Goal: Task Accomplishment & Management: Manage account settings

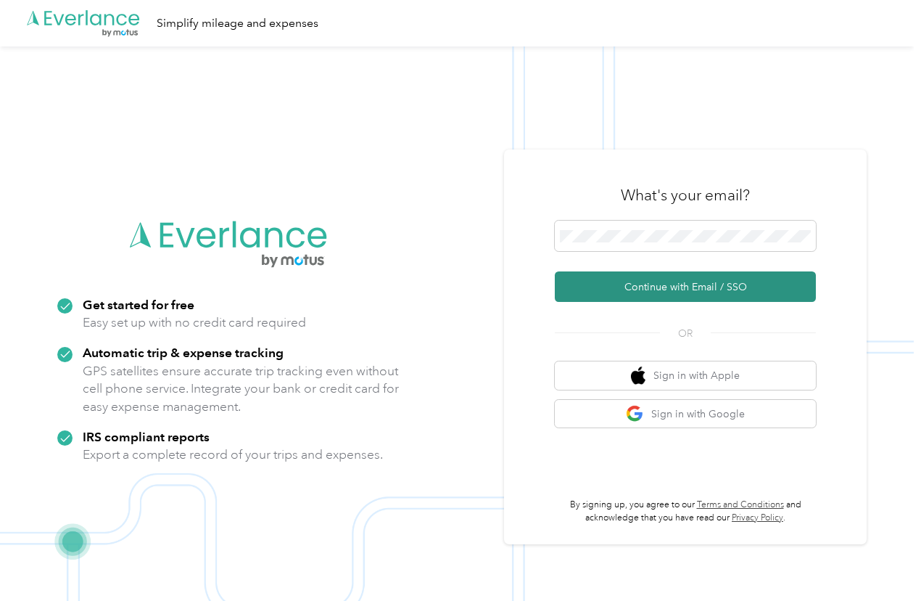
click at [667, 288] on button "Continue with Email / SSO" at bounding box center [685, 286] width 261 height 30
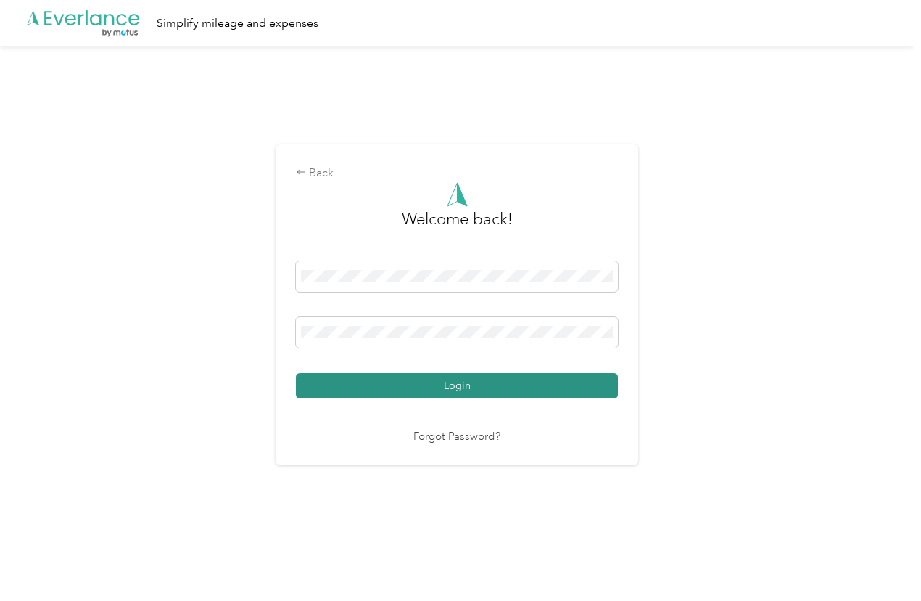
click at [517, 382] on button "Login" at bounding box center [457, 385] width 322 height 25
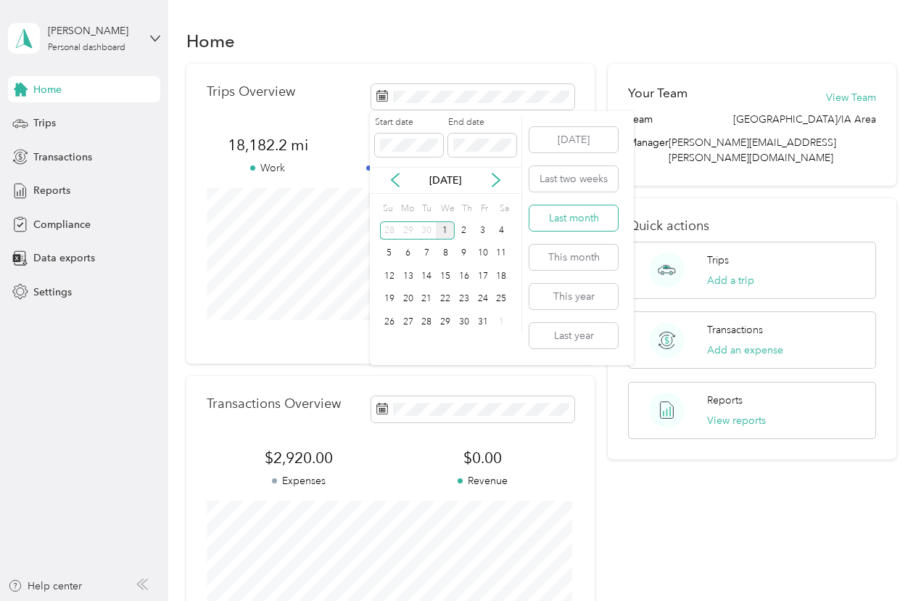
click at [586, 222] on button "Last month" at bounding box center [574, 217] width 89 height 25
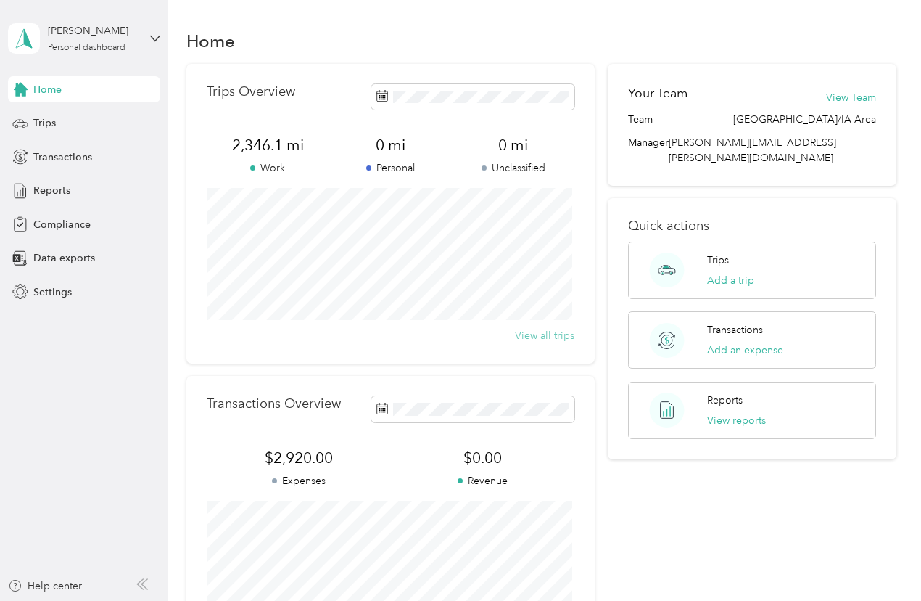
click at [548, 335] on button "View all trips" at bounding box center [544, 335] width 59 height 15
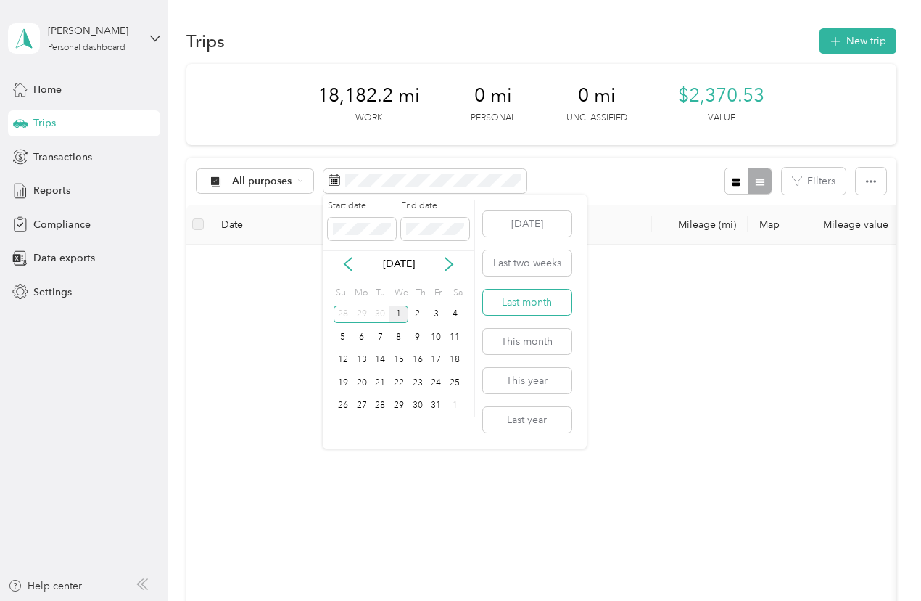
click at [538, 307] on button "Last month" at bounding box center [527, 302] width 89 height 25
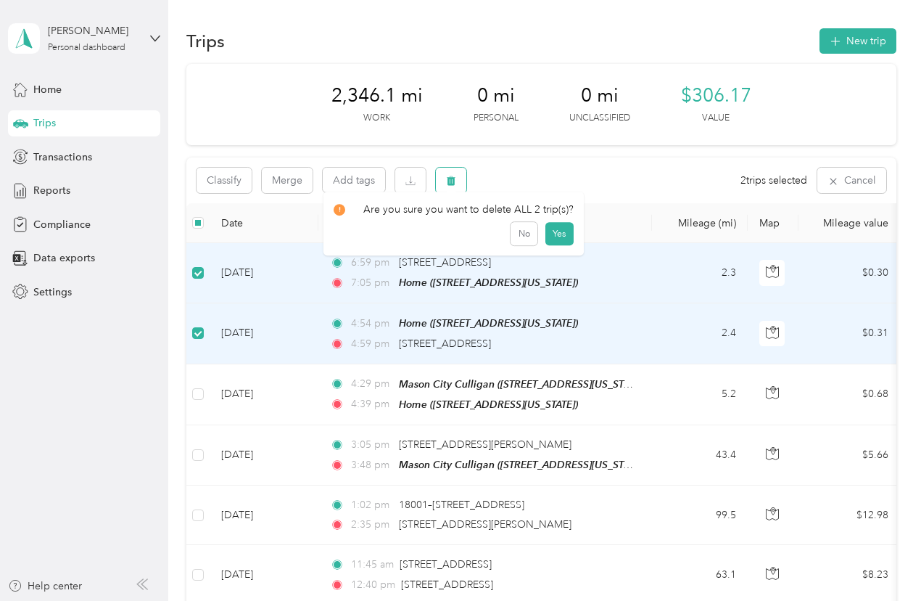
click at [448, 180] on icon "button" at bounding box center [451, 181] width 10 height 10
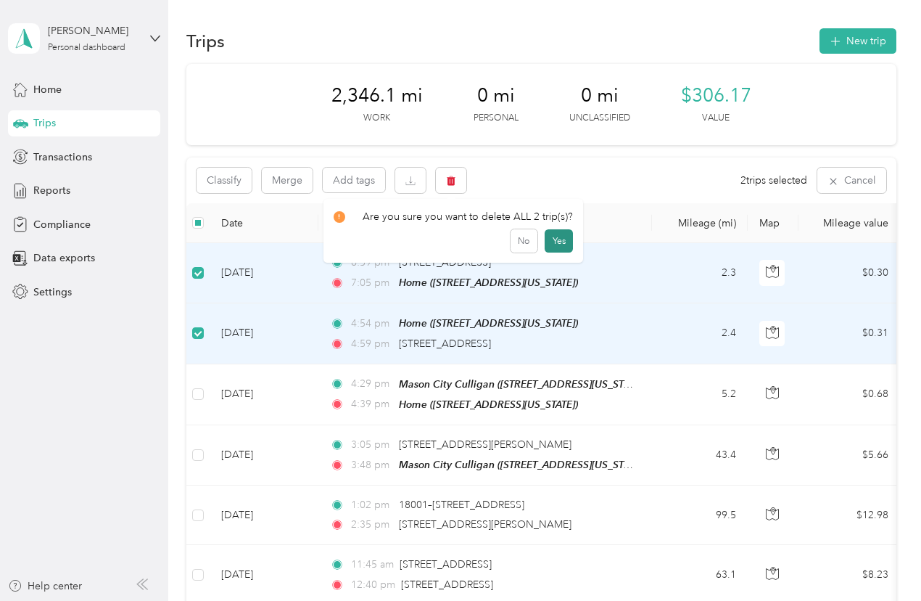
click at [550, 237] on button "Yes" at bounding box center [559, 240] width 28 height 23
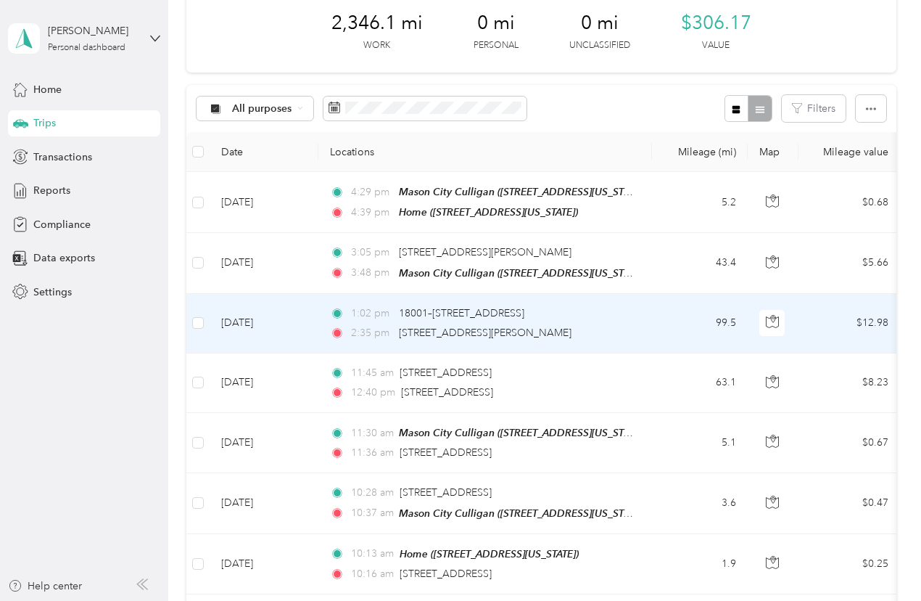
scroll to position [145, 0]
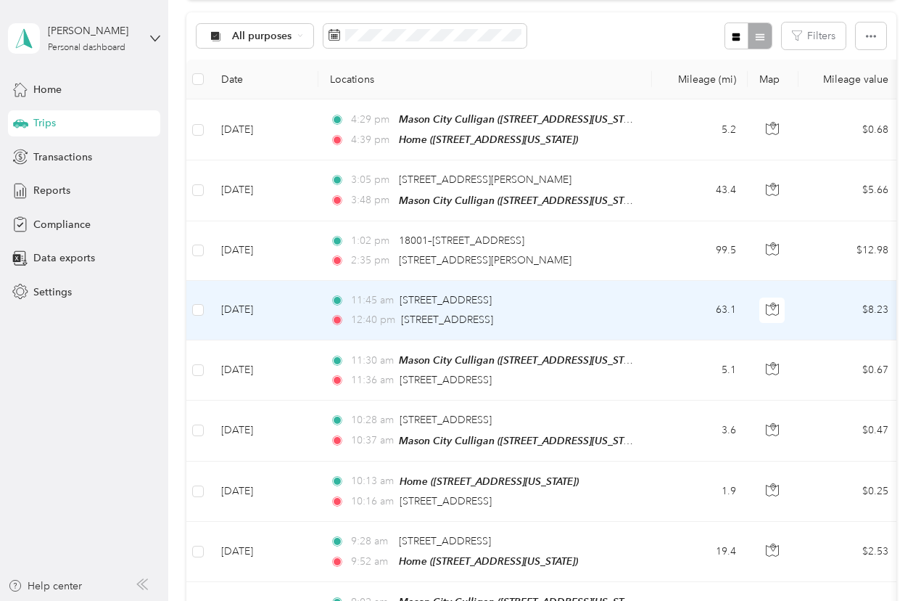
click at [660, 310] on td "63.1" at bounding box center [700, 310] width 96 height 59
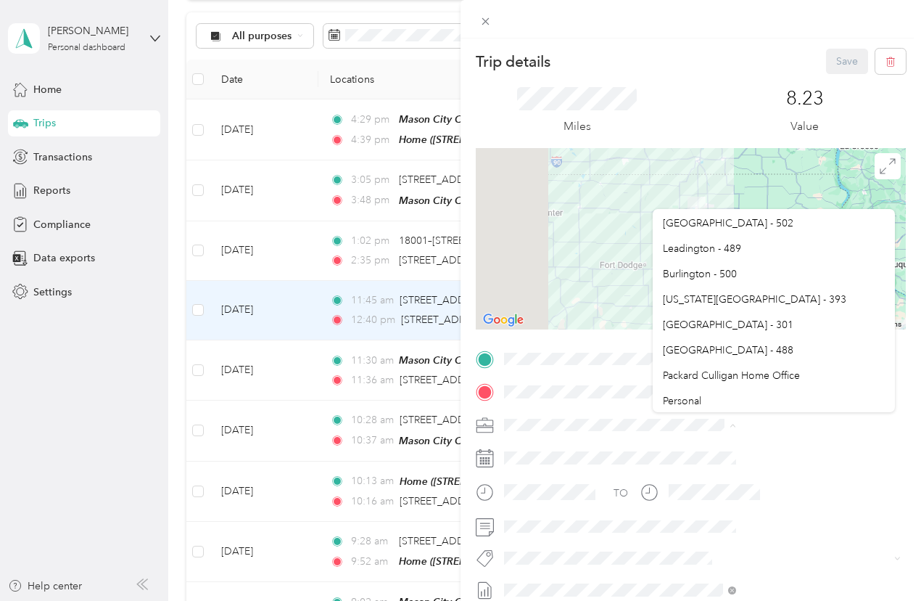
scroll to position [736, 0]
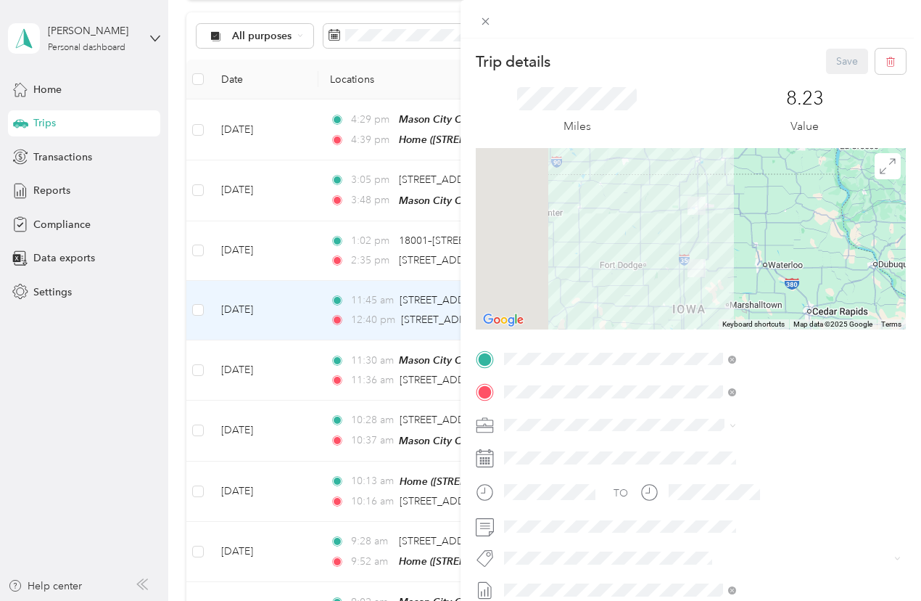
click at [703, 295] on span "[US_STATE][GEOGRAPHIC_DATA] - 393" at bounding box center [755, 293] width 184 height 12
click at [845, 55] on button "Save" at bounding box center [847, 61] width 42 height 25
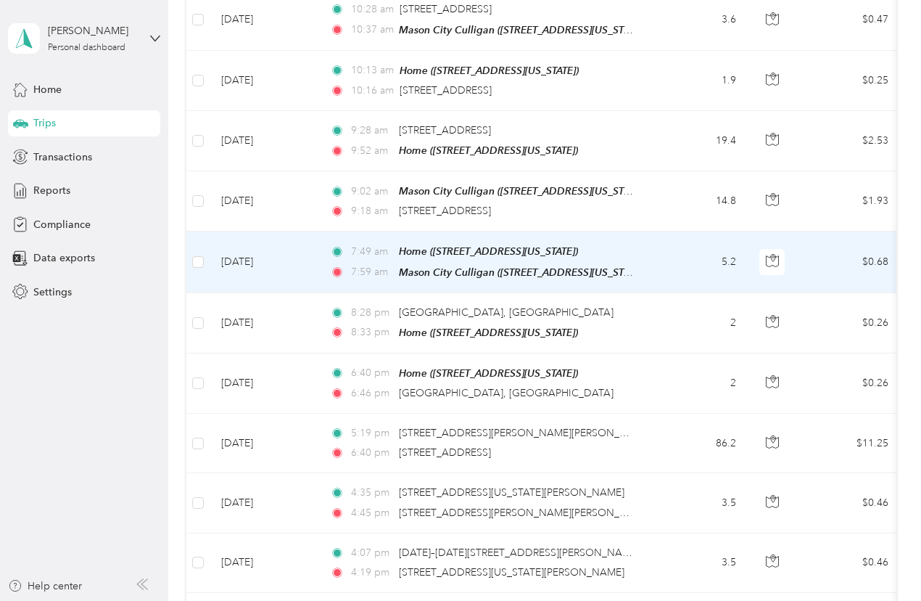
scroll to position [580, 0]
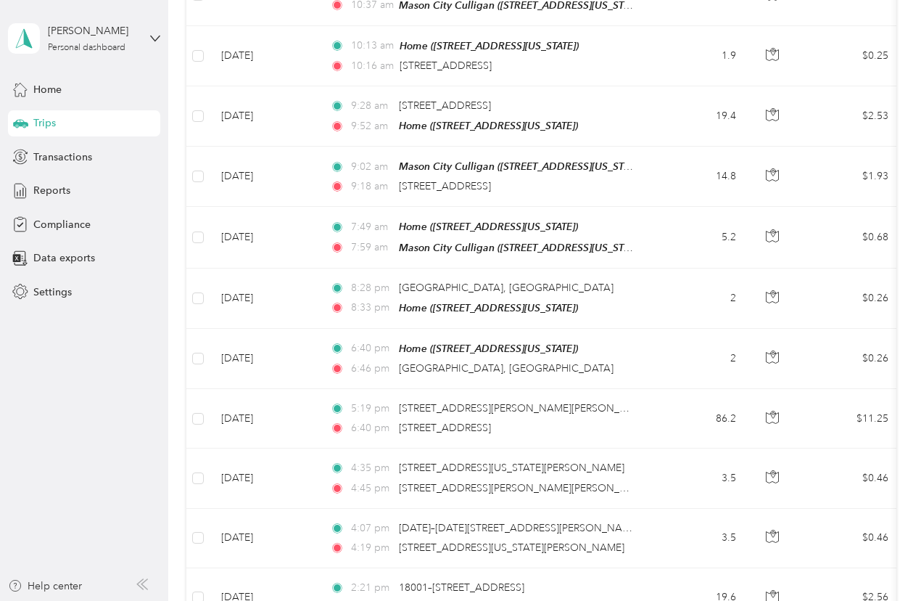
click at [134, 275] on div "Home Trips Transactions Reports Compliance Data exports Settings" at bounding box center [84, 190] width 152 height 229
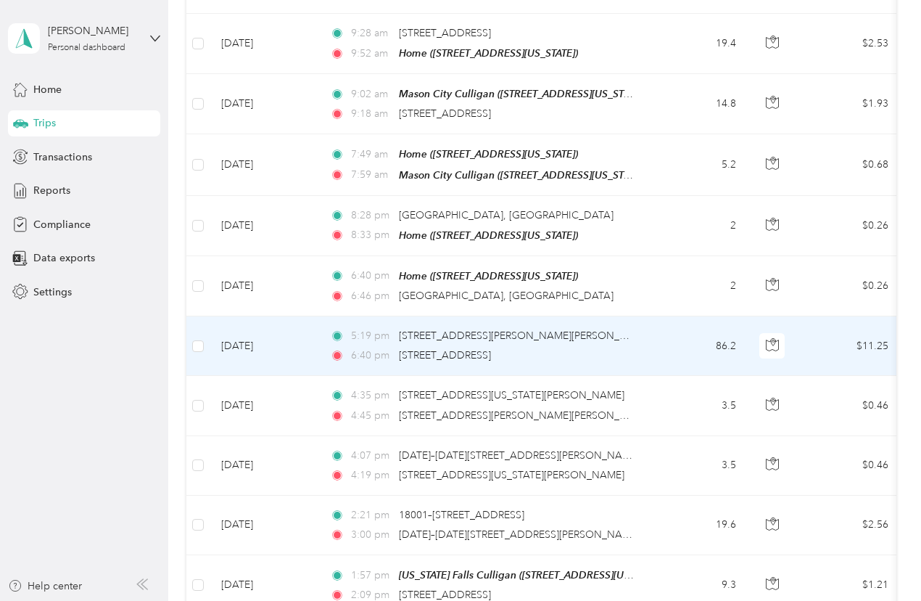
scroll to position [726, 0]
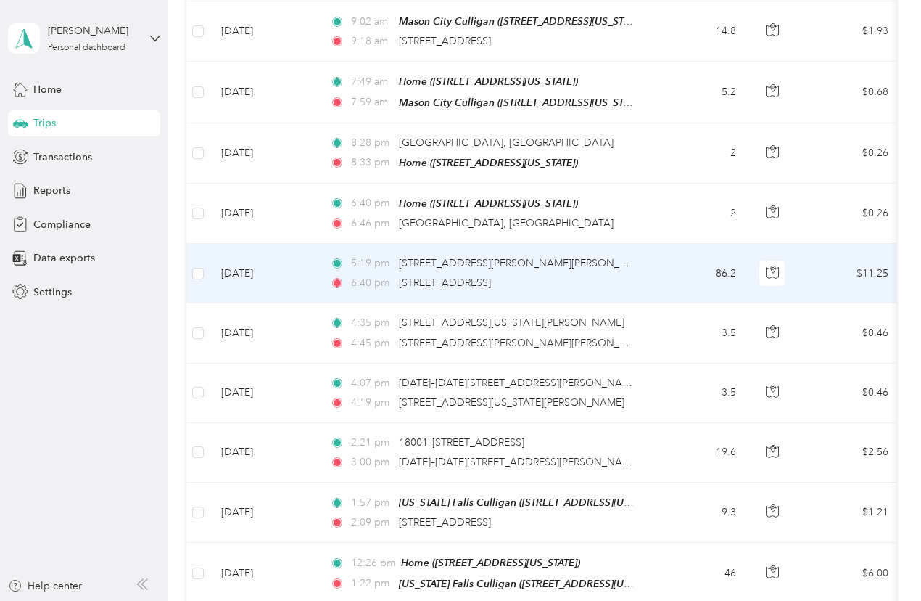
click at [639, 255] on td "5:19 pm [STREET_ADDRESS][PERSON_NAME][PERSON_NAME] 6:40 pm [STREET_ADDRESS]" at bounding box center [486, 273] width 334 height 59
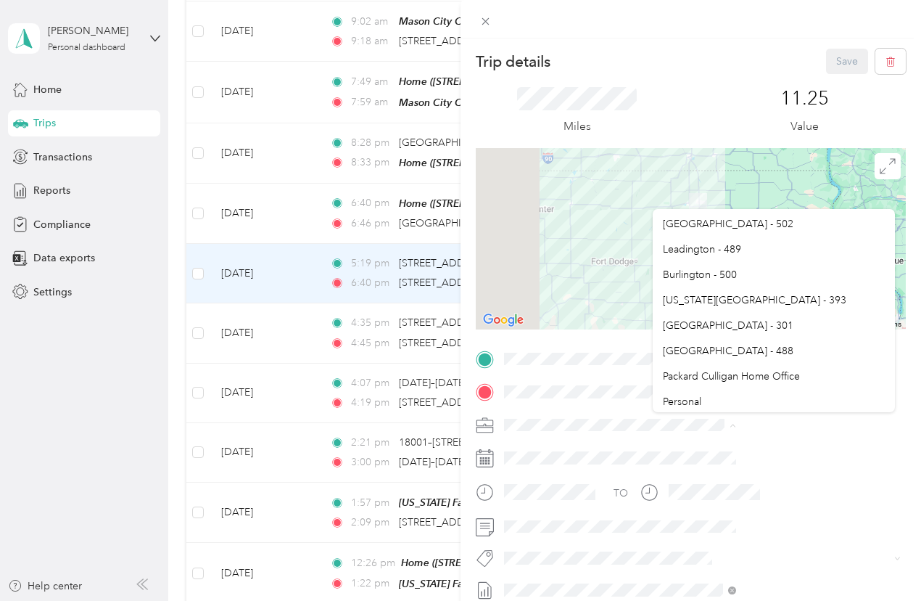
scroll to position [736, 0]
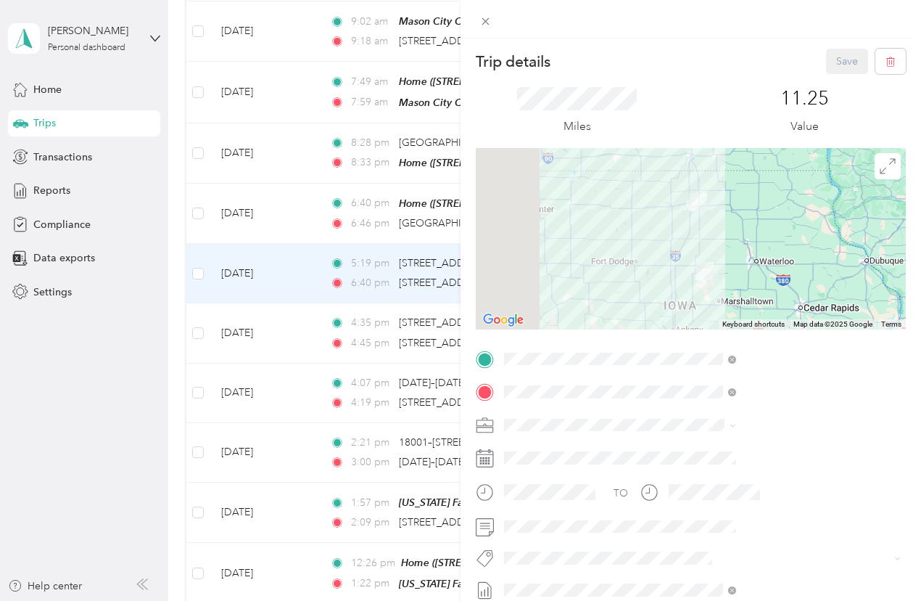
click at [721, 294] on span "[US_STATE][GEOGRAPHIC_DATA] - 393" at bounding box center [755, 292] width 184 height 12
click at [832, 52] on button "Save" at bounding box center [847, 61] width 42 height 25
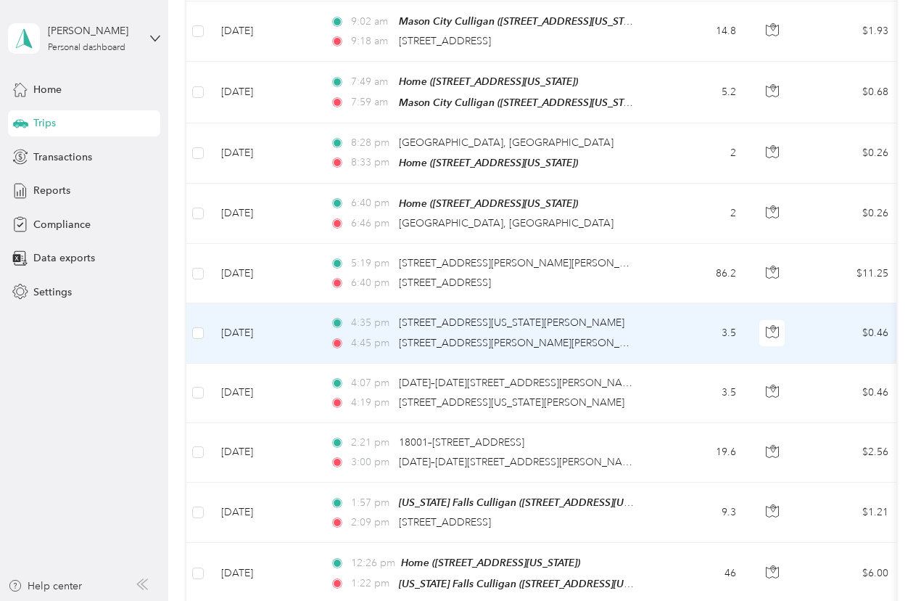
click at [613, 335] on div "4:45 pm [STREET_ADDRESS][PERSON_NAME][PERSON_NAME]" at bounding box center [482, 343] width 305 height 16
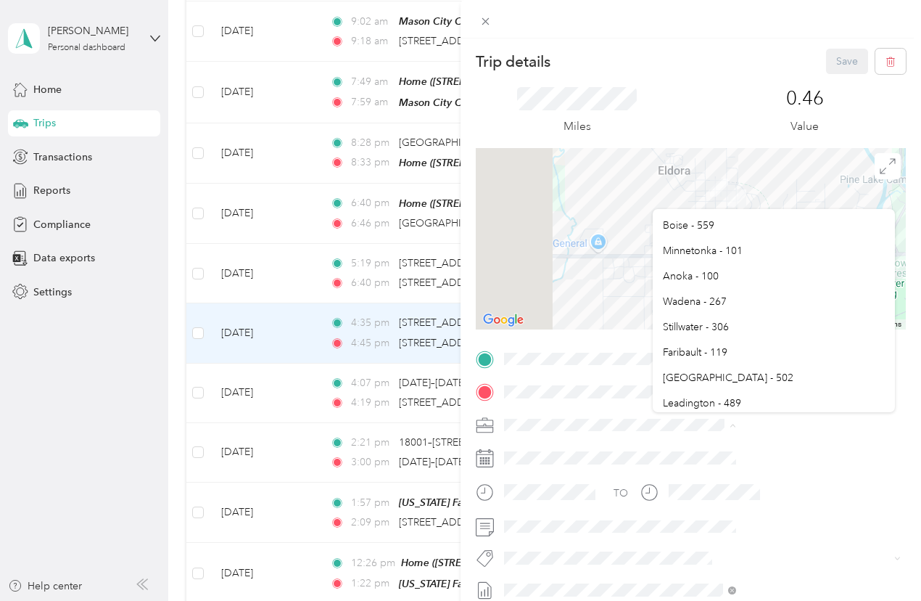
scroll to position [736, 0]
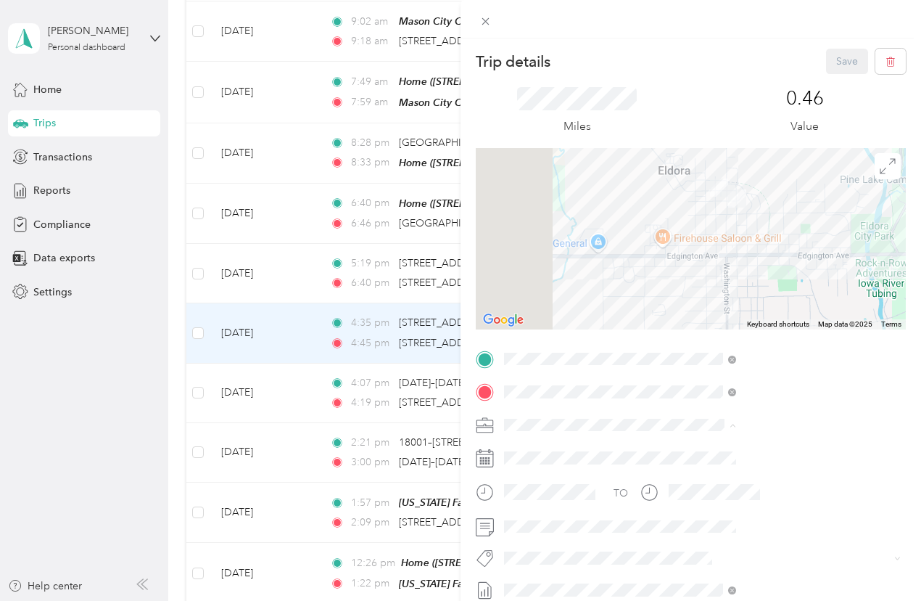
click at [699, 300] on li "[US_STATE][GEOGRAPHIC_DATA] - 393" at bounding box center [774, 297] width 242 height 25
click at [837, 52] on button "Save" at bounding box center [847, 61] width 42 height 25
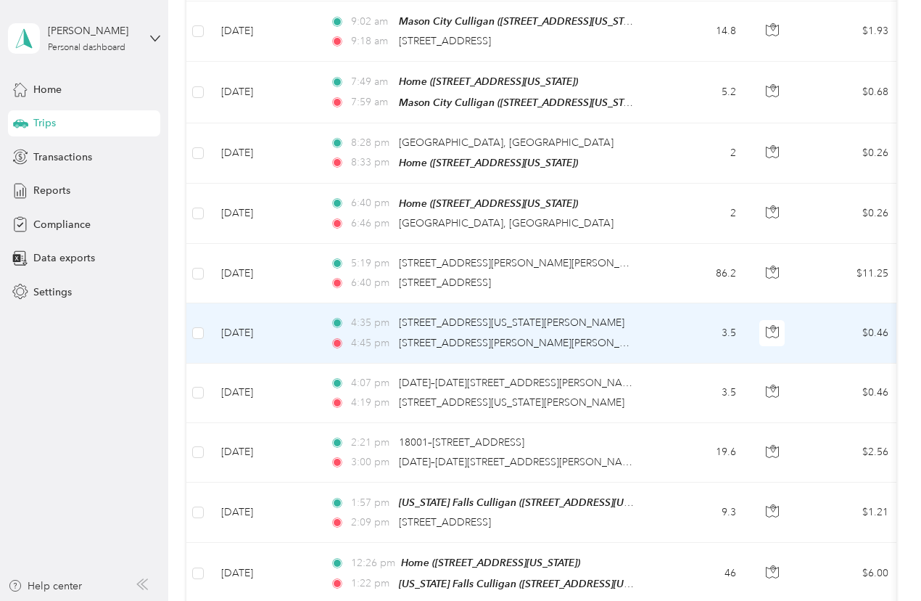
click at [633, 335] on div "4:45 pm [STREET_ADDRESS][PERSON_NAME][PERSON_NAME]" at bounding box center [482, 343] width 305 height 16
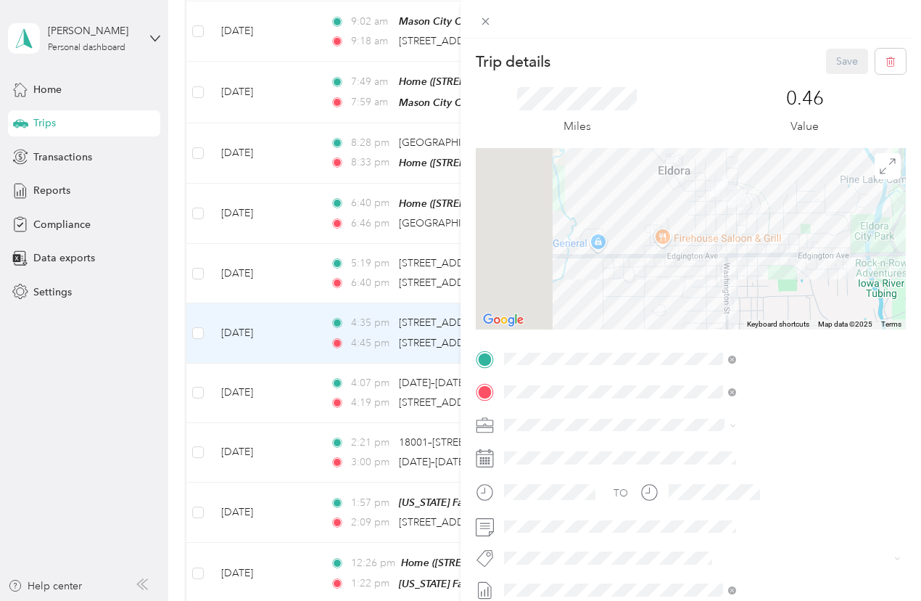
click at [580, 385] on div "Trip details Save This trip cannot be edited because it is either under review,…" at bounding box center [460, 300] width 921 height 601
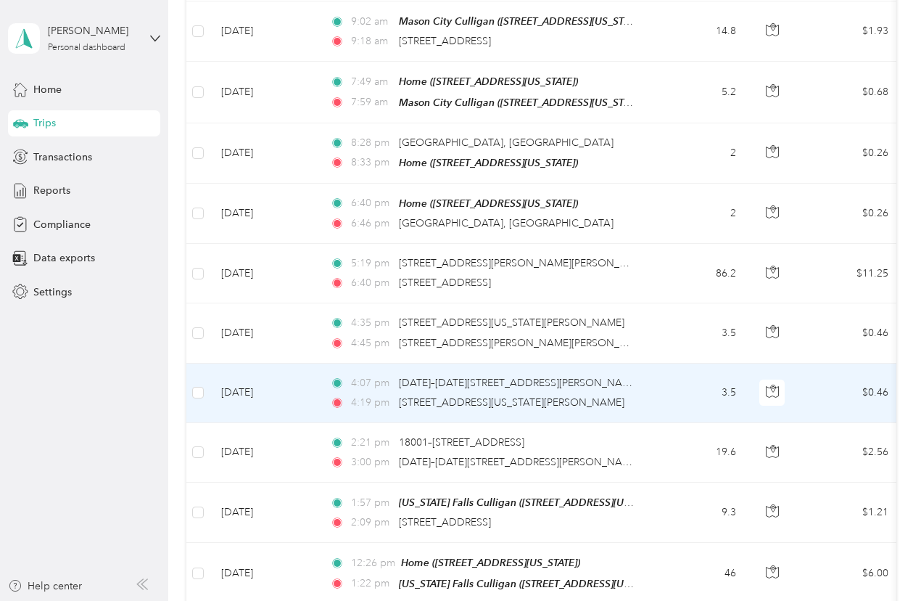
click at [565, 395] on div "4:19 pm [STREET_ADDRESS][US_STATE][PERSON_NAME]" at bounding box center [482, 403] width 305 height 16
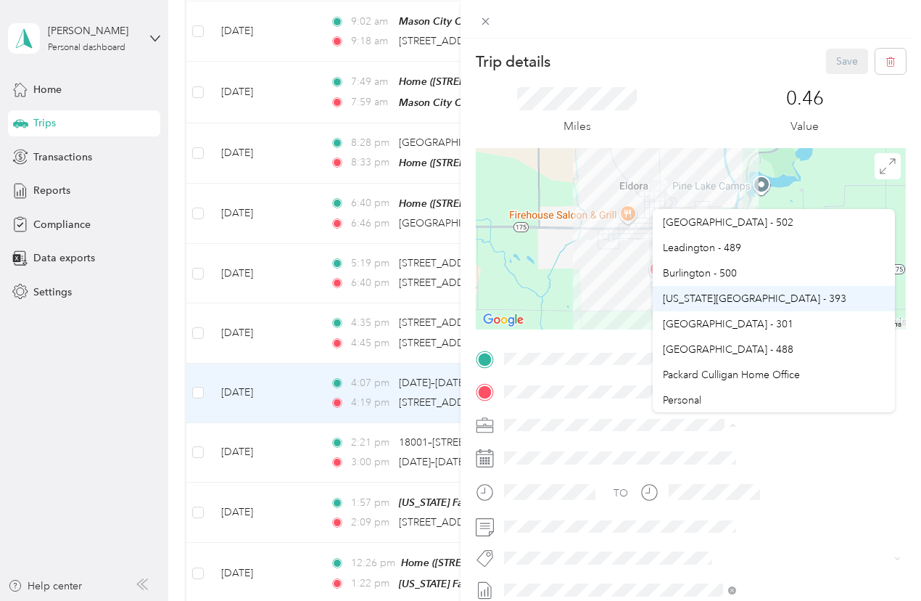
scroll to position [736, 0]
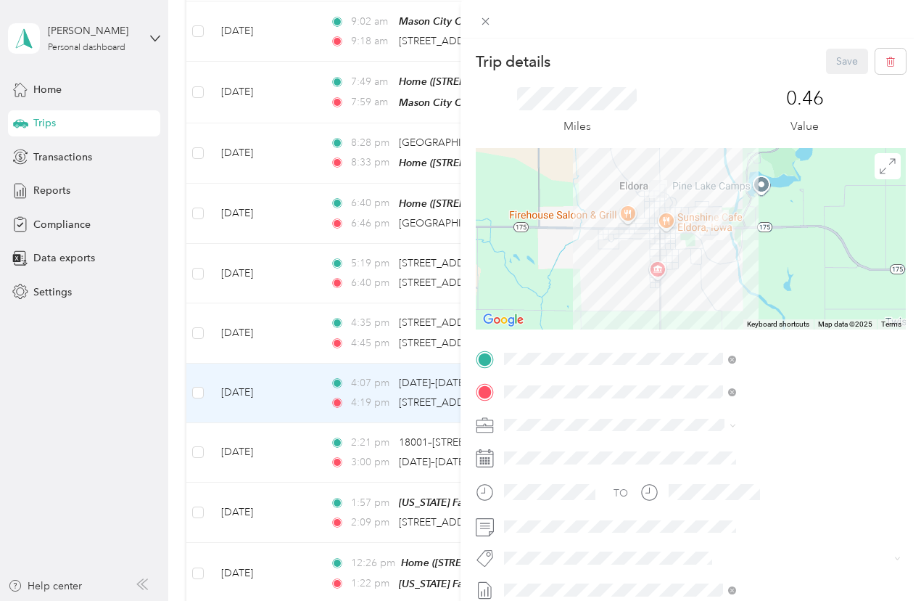
click at [716, 301] on li "[US_STATE][GEOGRAPHIC_DATA] - 393" at bounding box center [774, 297] width 242 height 25
click at [842, 59] on button "Save" at bounding box center [847, 61] width 42 height 25
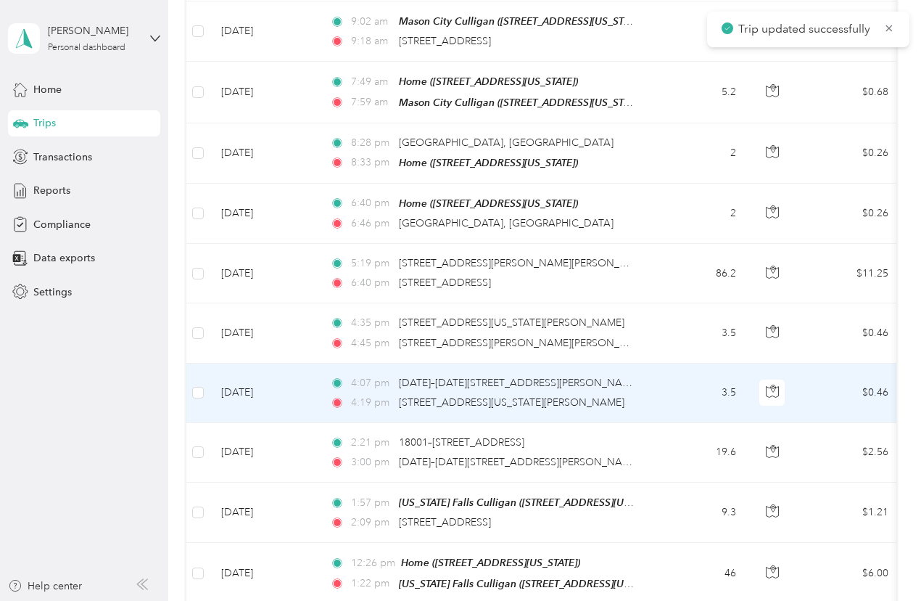
click at [609, 395] on div "4:19 pm [STREET_ADDRESS][US_STATE][PERSON_NAME]" at bounding box center [482, 403] width 305 height 16
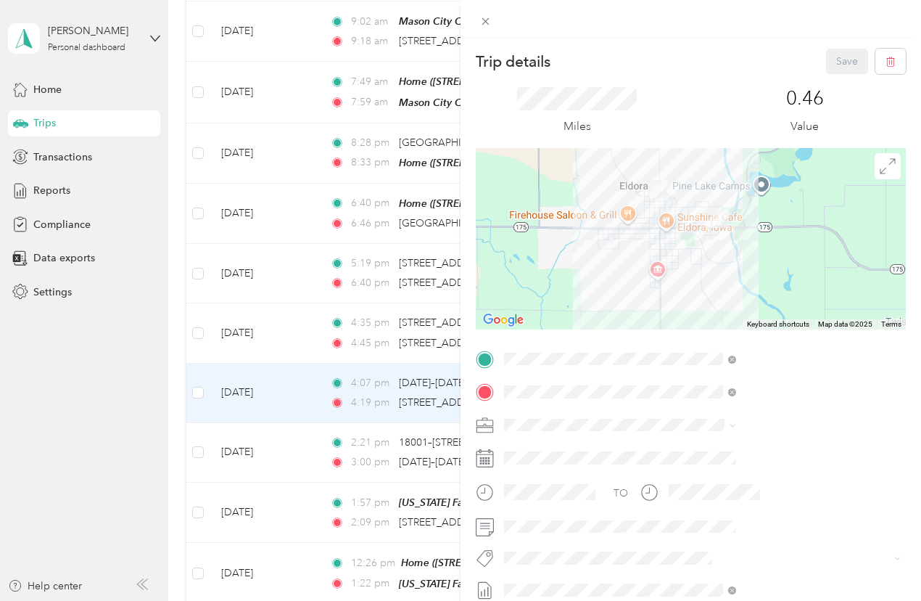
click at [587, 447] on div "Trip details Save This trip cannot be edited because it is either under review,…" at bounding box center [460, 300] width 921 height 601
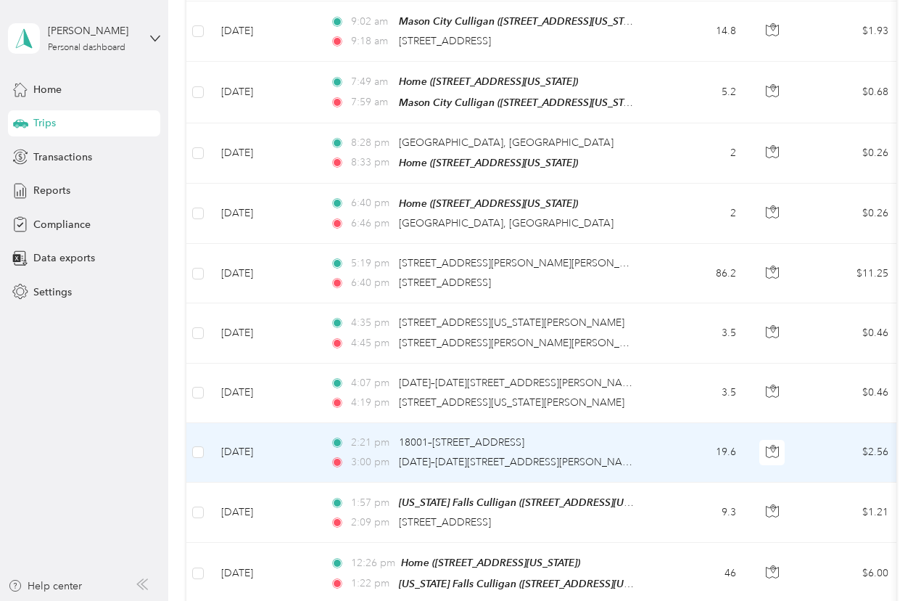
click at [587, 438] on div "2:21 pm [STREET_ADDRESS]" at bounding box center [482, 443] width 305 height 16
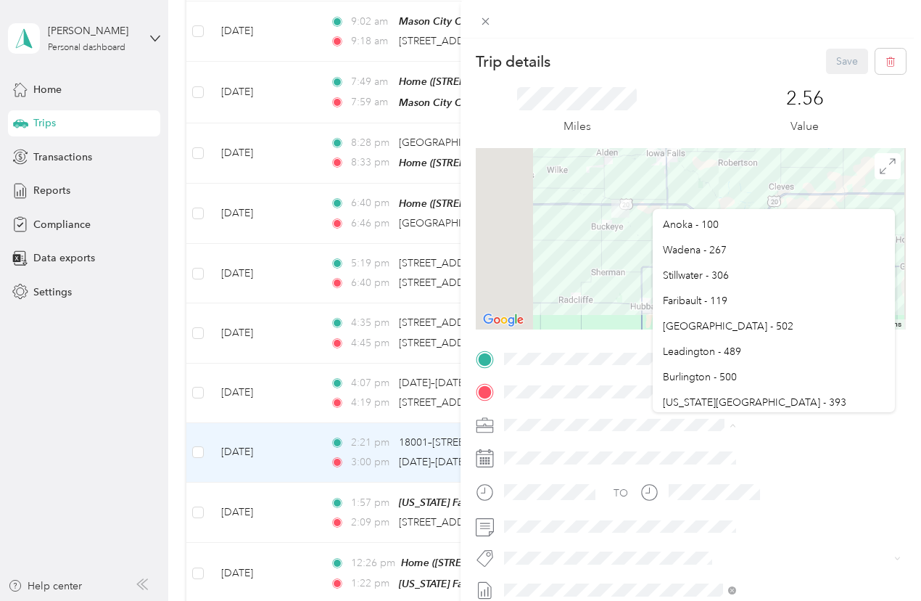
scroll to position [736, 0]
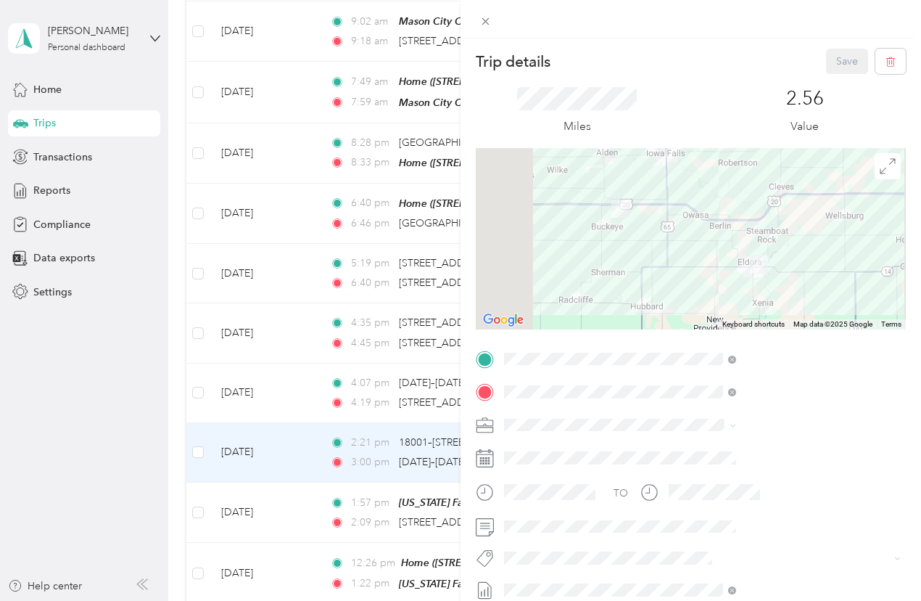
click at [716, 292] on span "[US_STATE][GEOGRAPHIC_DATA] - 393" at bounding box center [755, 296] width 184 height 12
click at [830, 57] on button "Save" at bounding box center [847, 61] width 42 height 25
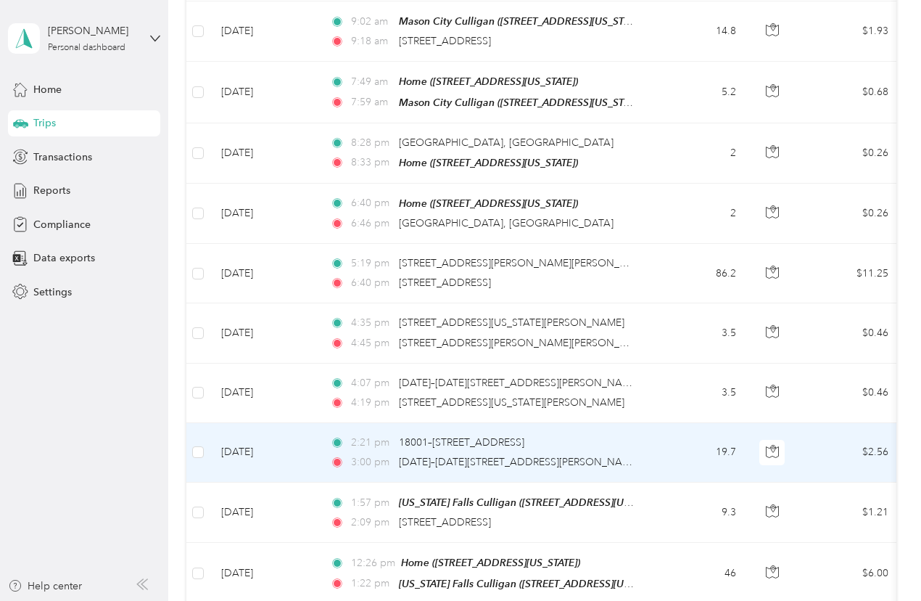
click at [641, 432] on td "2:21 pm [STREET_ADDRESS] 3:00 pm [DATE]–[DATE][STREET_ADDRESS][PERSON_NAME]" at bounding box center [486, 452] width 334 height 59
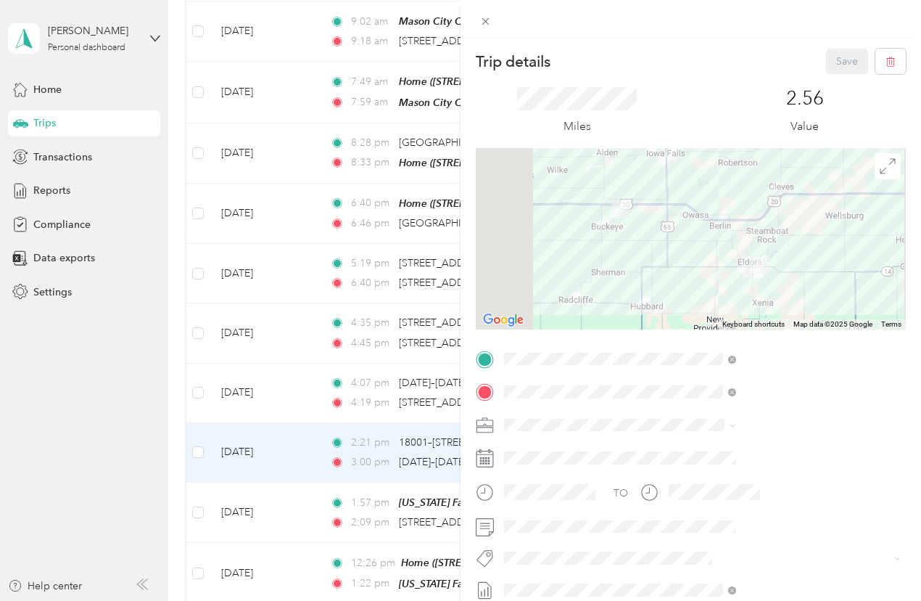
click at [573, 509] on div "Trip details Save This trip cannot be edited because it is either under review,…" at bounding box center [460, 300] width 921 height 601
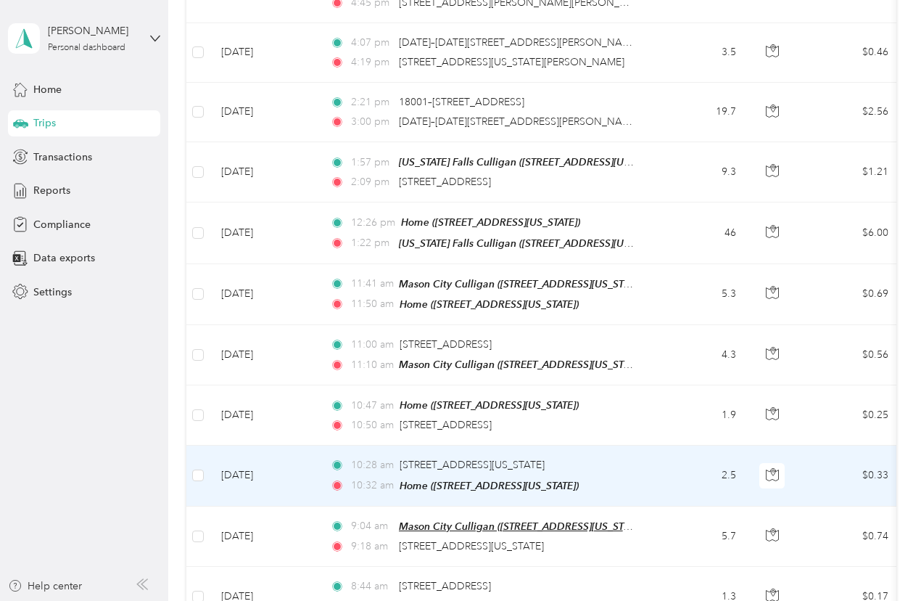
scroll to position [1088, 0]
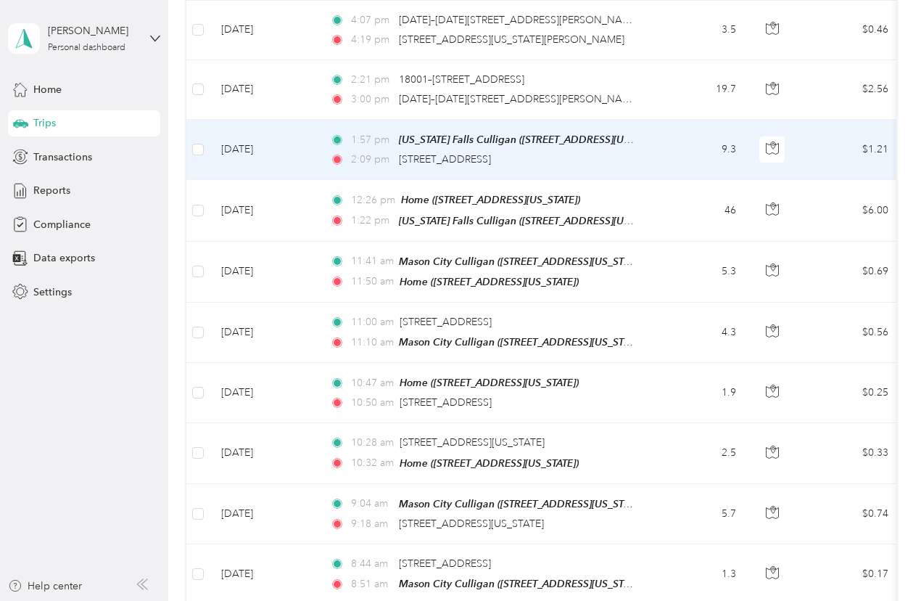
click at [648, 143] on td "1:57 pm [US_STATE] Falls Culligan ([STREET_ADDRESS][US_STATE][US_STATE]) 2:09 p…" at bounding box center [486, 150] width 334 height 60
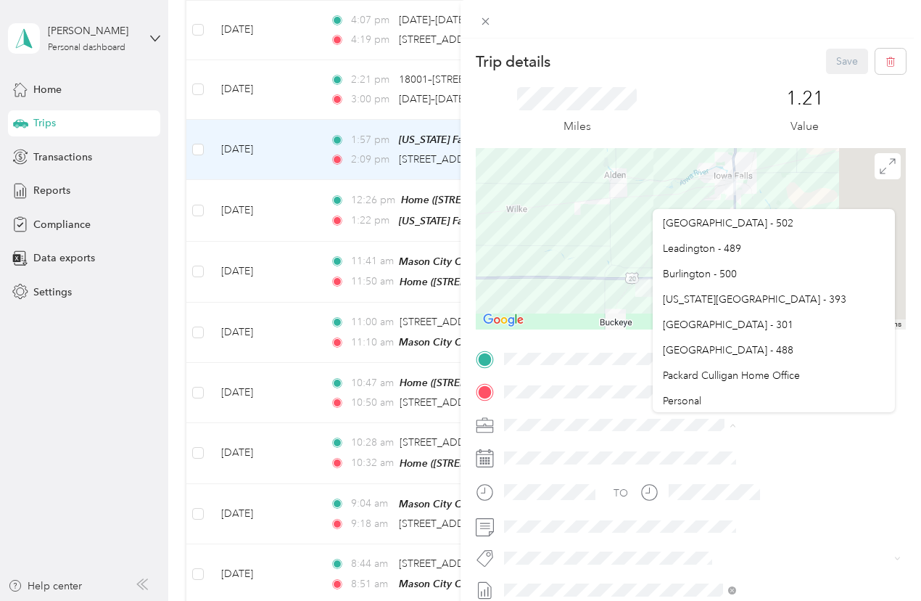
scroll to position [736, 0]
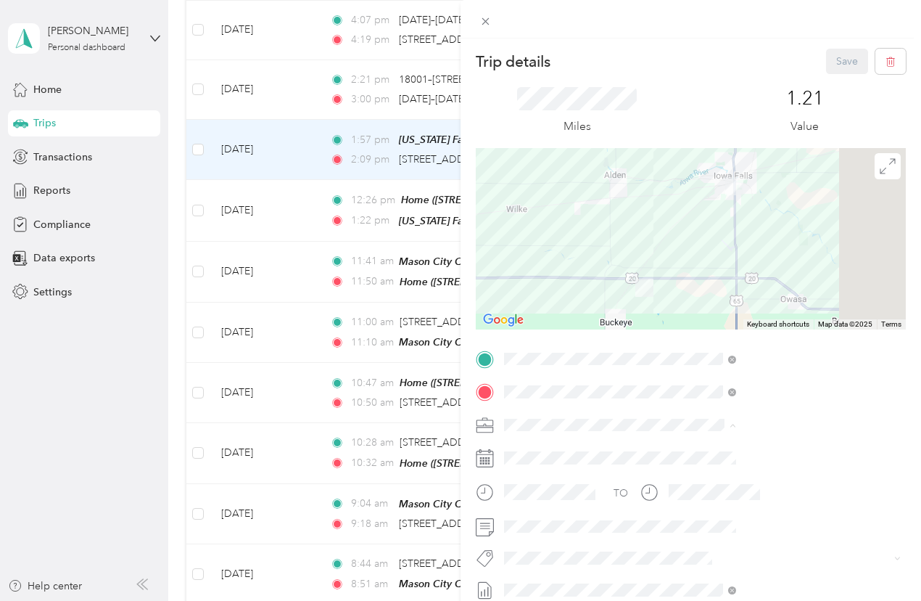
click at [701, 297] on span "[US_STATE][GEOGRAPHIC_DATA] - 393" at bounding box center [755, 298] width 184 height 12
click at [837, 60] on button "Save" at bounding box center [847, 61] width 42 height 25
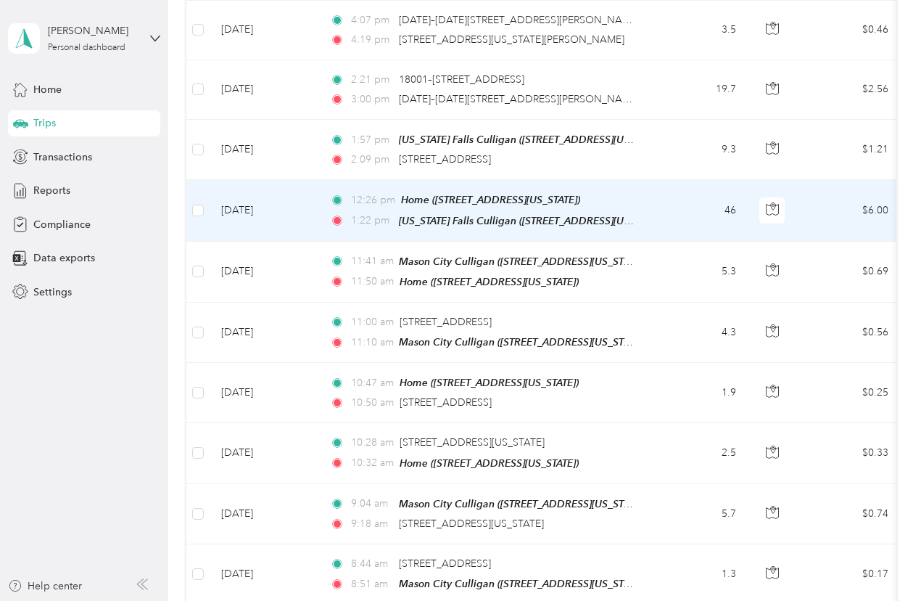
click at [666, 198] on td "46" at bounding box center [700, 210] width 96 height 61
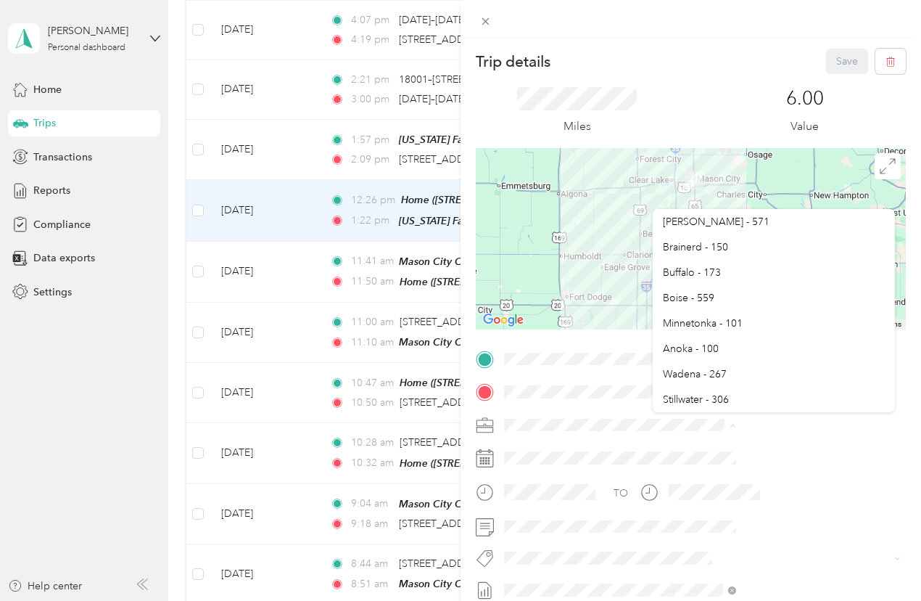
scroll to position [736, 0]
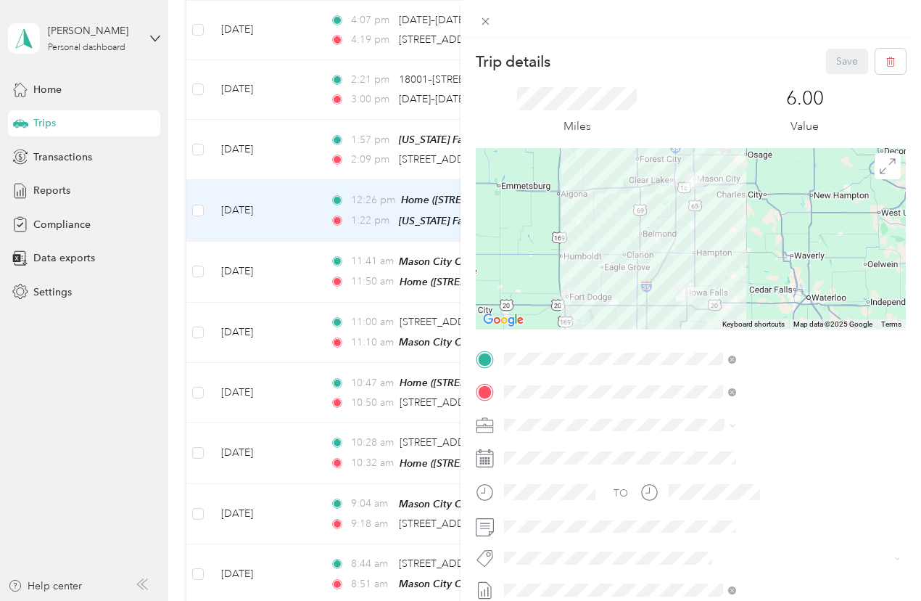
click at [709, 298] on span "[US_STATE][GEOGRAPHIC_DATA] - 393" at bounding box center [755, 295] width 184 height 12
click at [837, 54] on button "Save" at bounding box center [847, 61] width 42 height 25
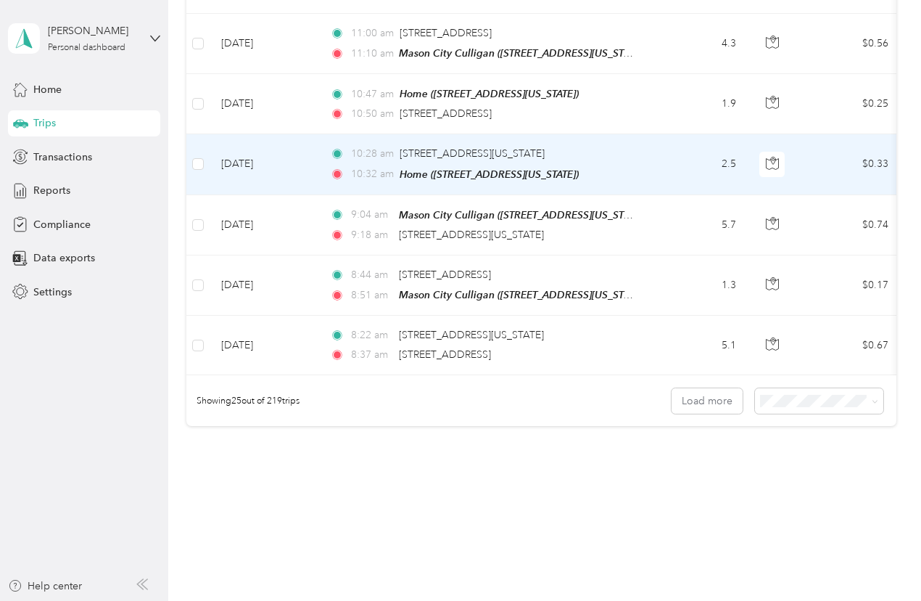
scroll to position [1379, 0]
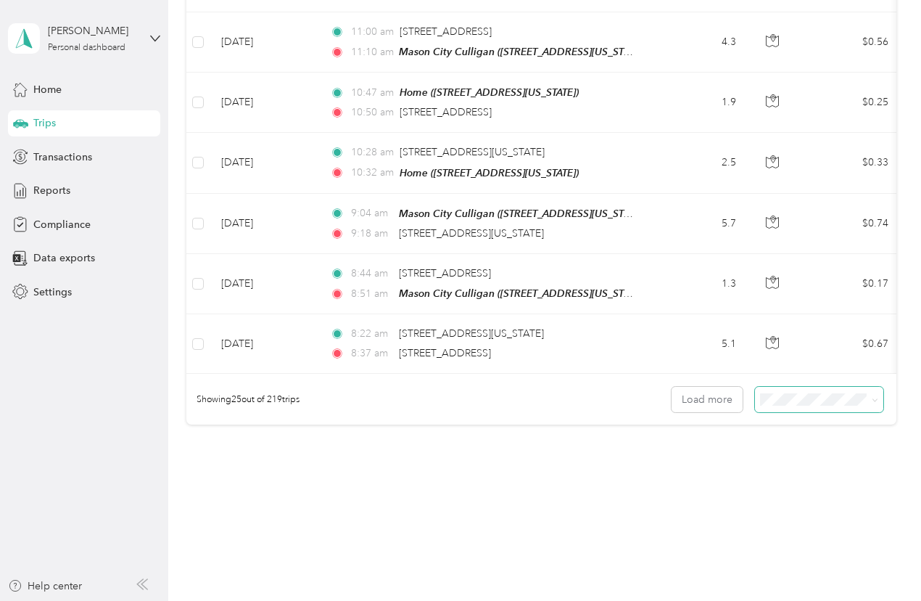
click at [831, 387] on span at bounding box center [819, 399] width 128 height 25
click at [820, 465] on span "100 per load" at bounding box center [791, 470] width 59 height 12
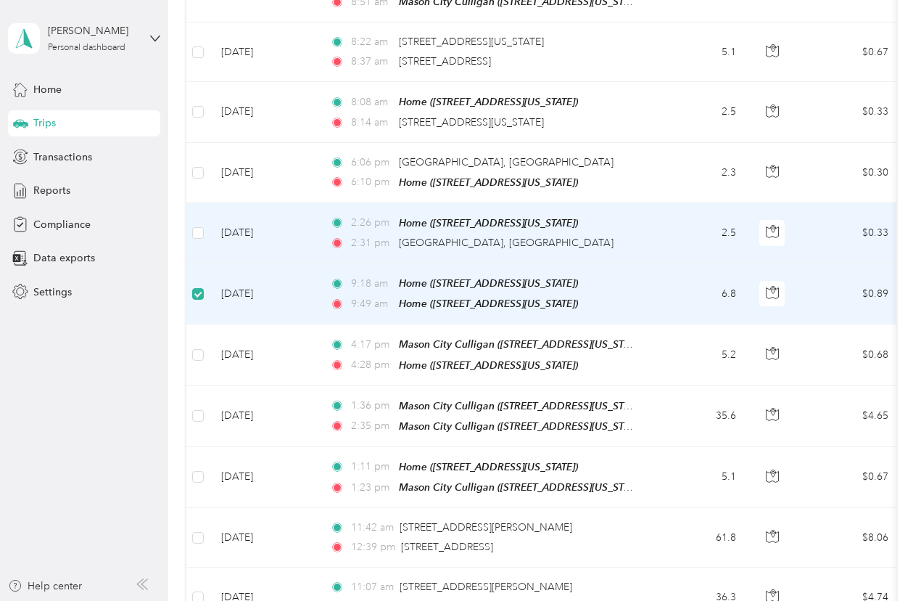
scroll to position [1667, 0]
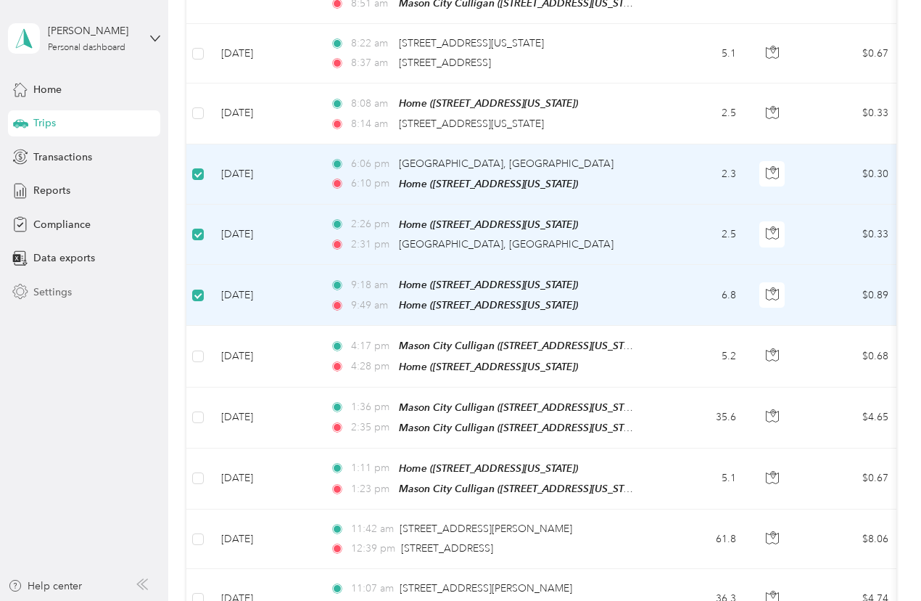
click at [154, 286] on div "Settings" at bounding box center [84, 292] width 152 height 26
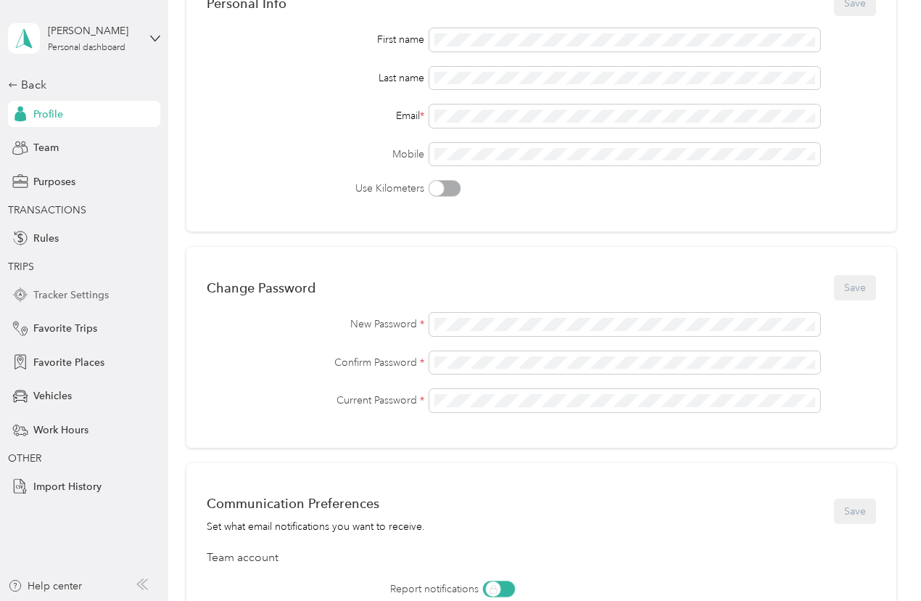
scroll to position [569, 0]
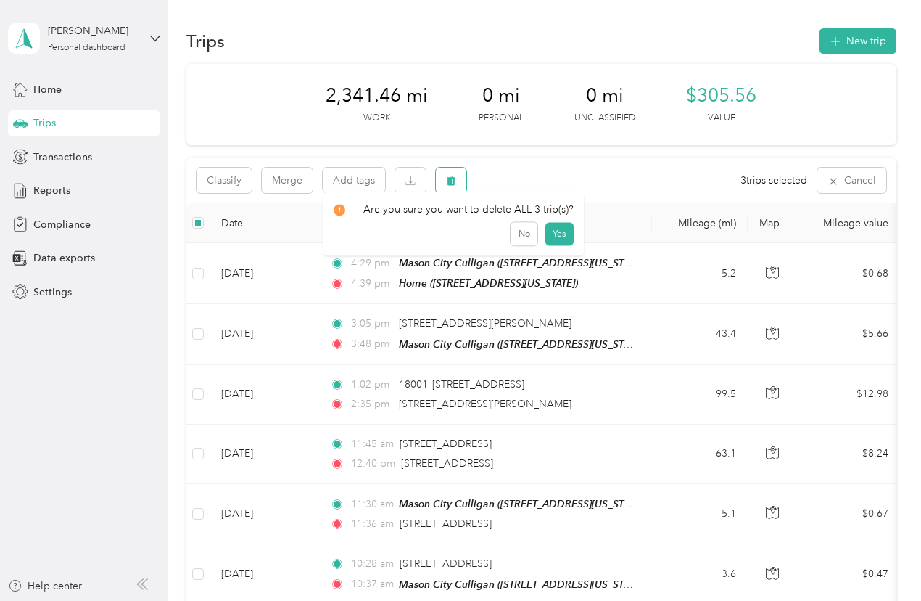
click at [448, 180] on icon "button" at bounding box center [451, 181] width 10 height 10
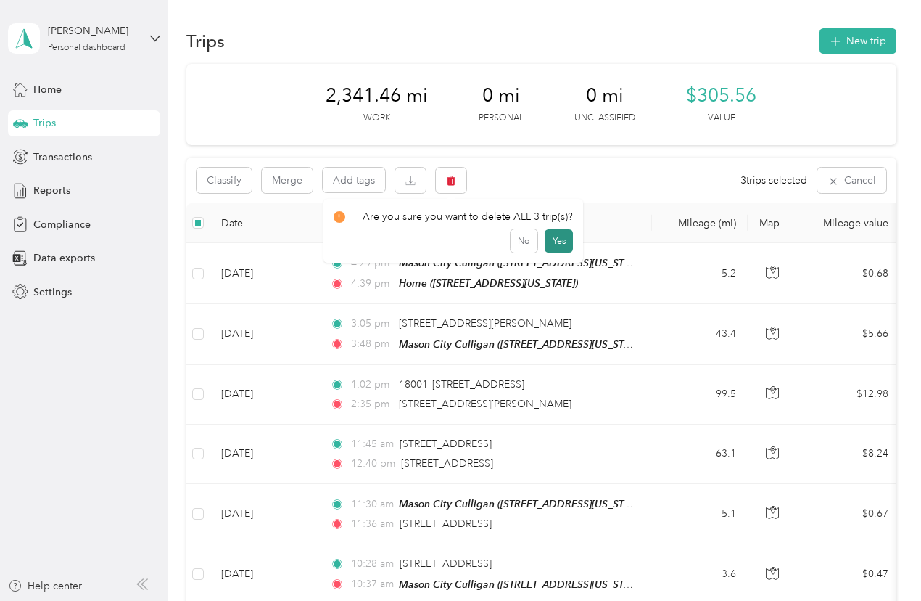
click at [560, 241] on button "Yes" at bounding box center [559, 240] width 28 height 23
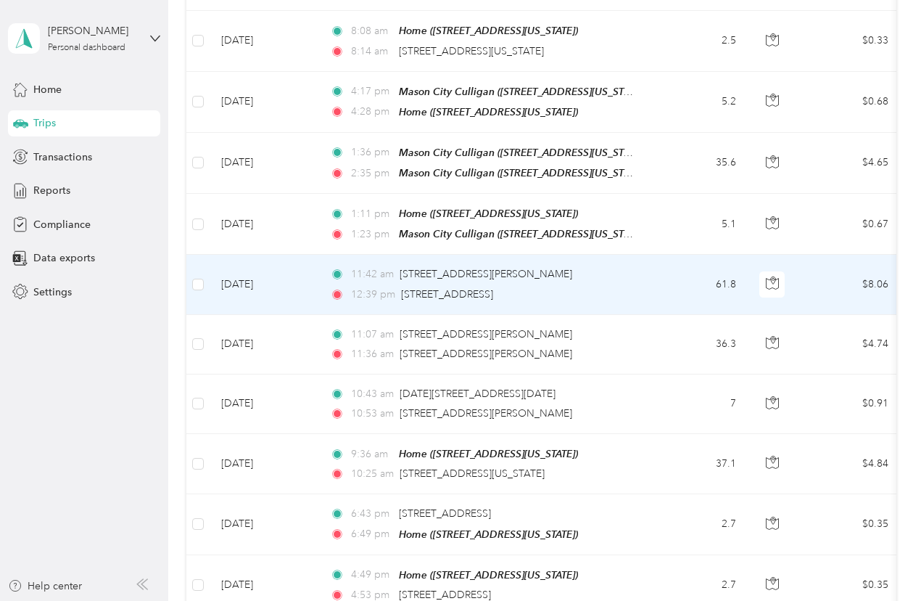
scroll to position [1814, 0]
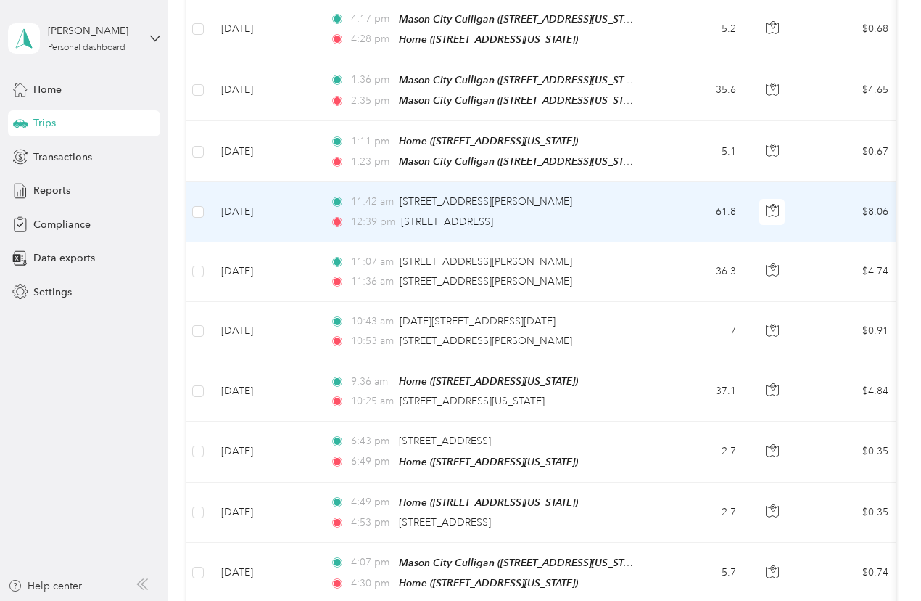
click at [654, 192] on td "61.8" at bounding box center [700, 211] width 96 height 59
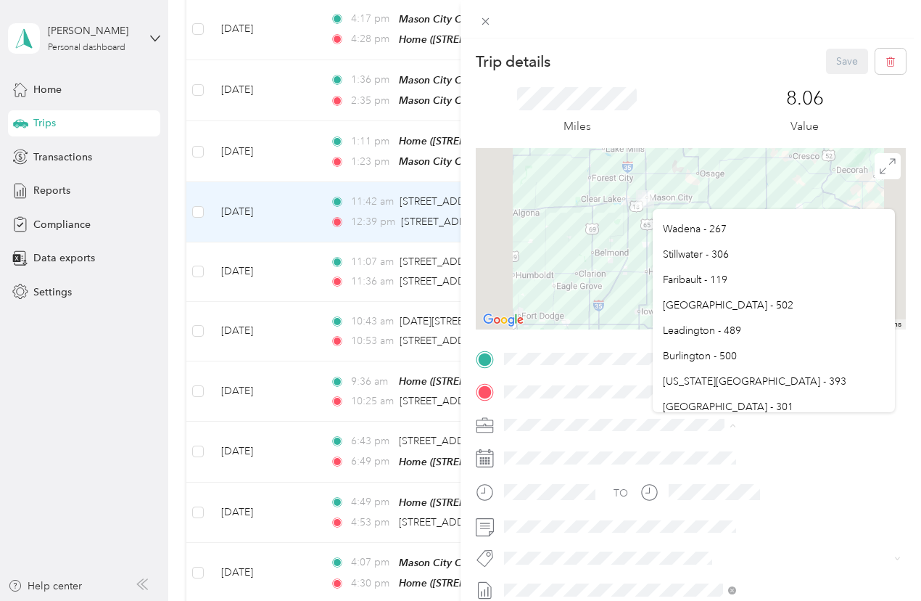
scroll to position [726, 0]
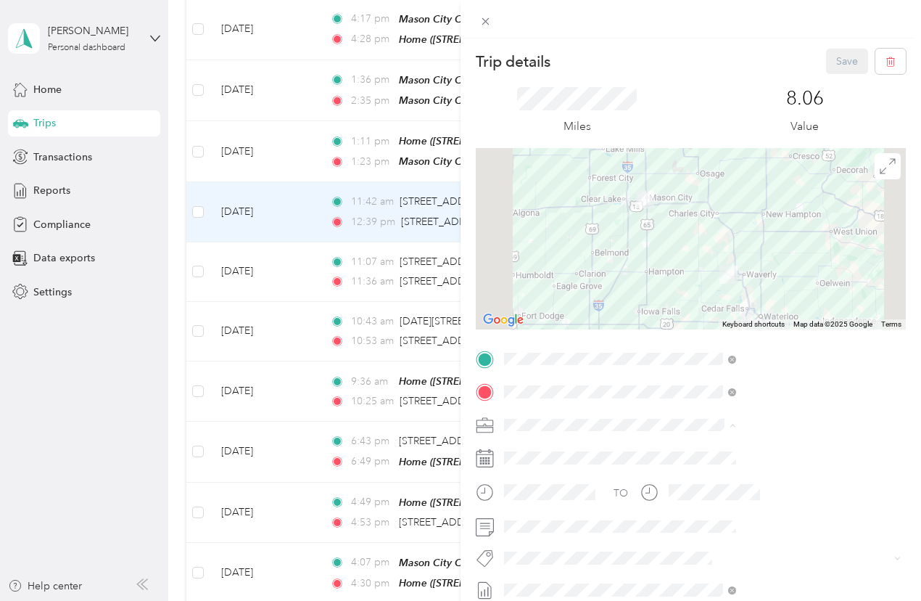
click at [702, 308] on span "[US_STATE][GEOGRAPHIC_DATA] - 393" at bounding box center [755, 309] width 184 height 12
click at [845, 63] on button "Save" at bounding box center [847, 61] width 42 height 25
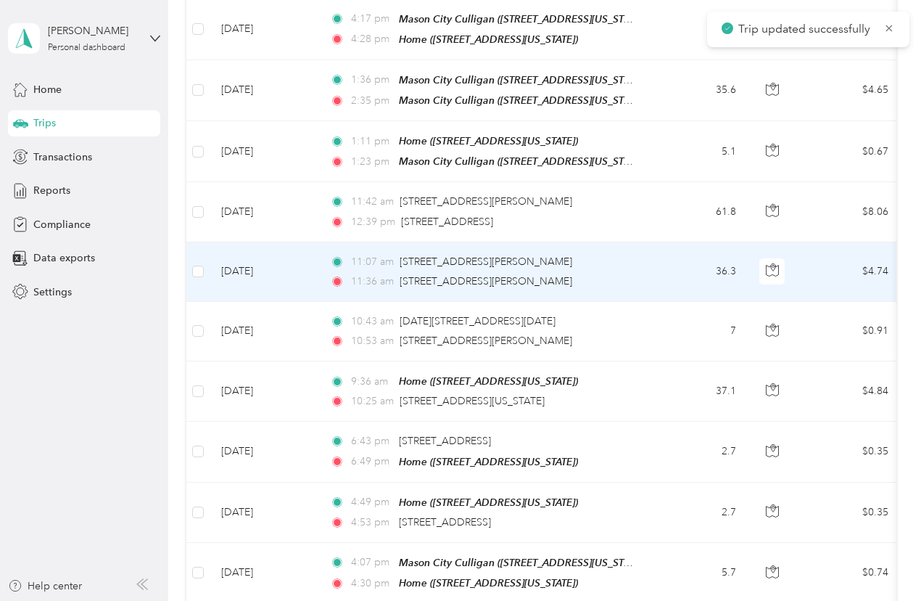
click at [590, 274] on div "11:36 am [STREET_ADDRESS][PERSON_NAME]" at bounding box center [482, 282] width 305 height 16
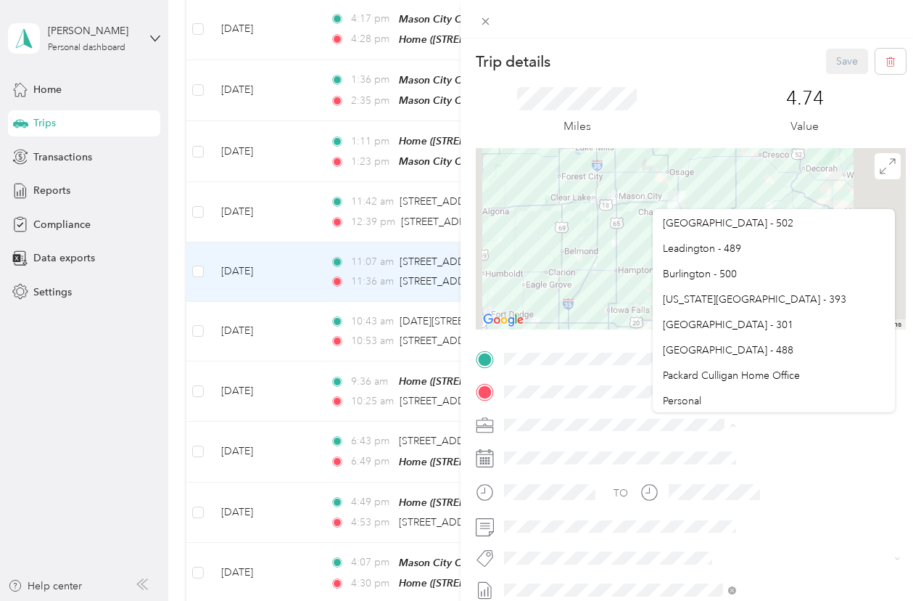
scroll to position [736, 0]
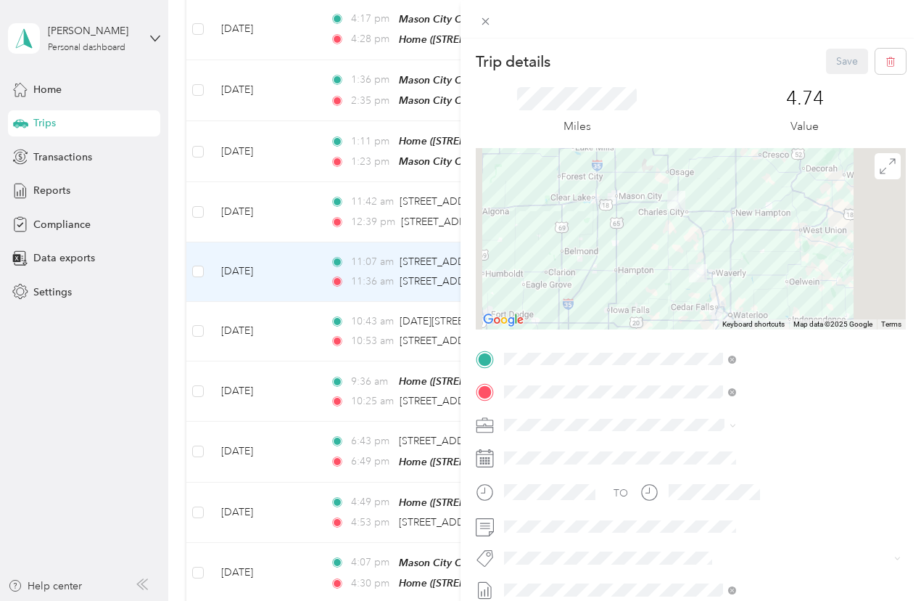
click at [701, 290] on div "[US_STATE][GEOGRAPHIC_DATA] - 393" at bounding box center [774, 296] width 222 height 15
click at [838, 65] on button "Save" at bounding box center [847, 61] width 42 height 25
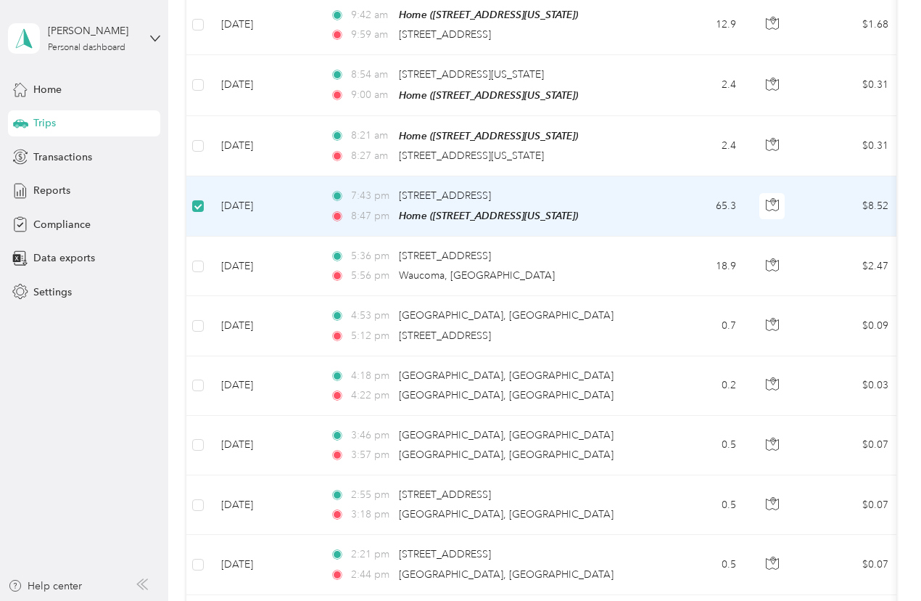
scroll to position [2901, 0]
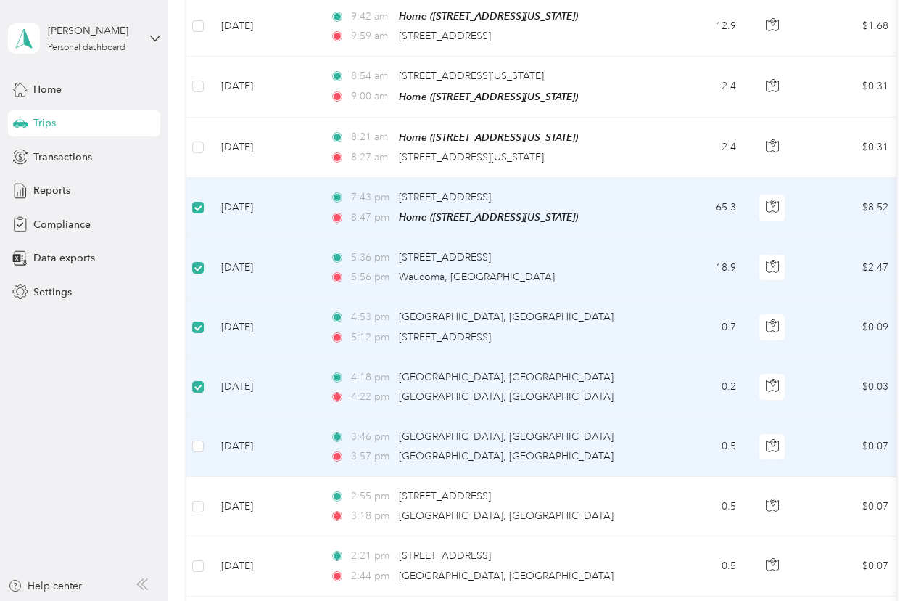
click at [205, 417] on td at bounding box center [197, 446] width 23 height 59
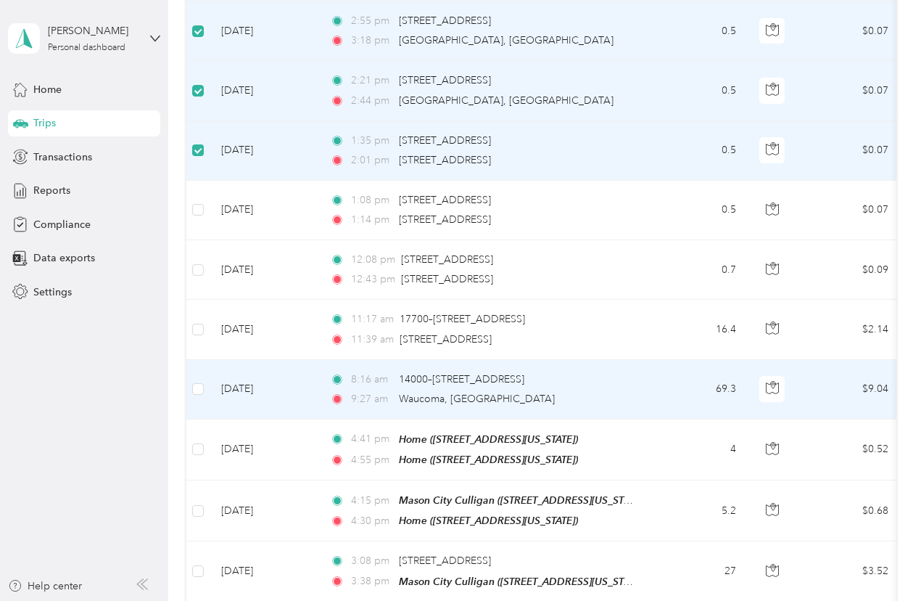
scroll to position [3409, 0]
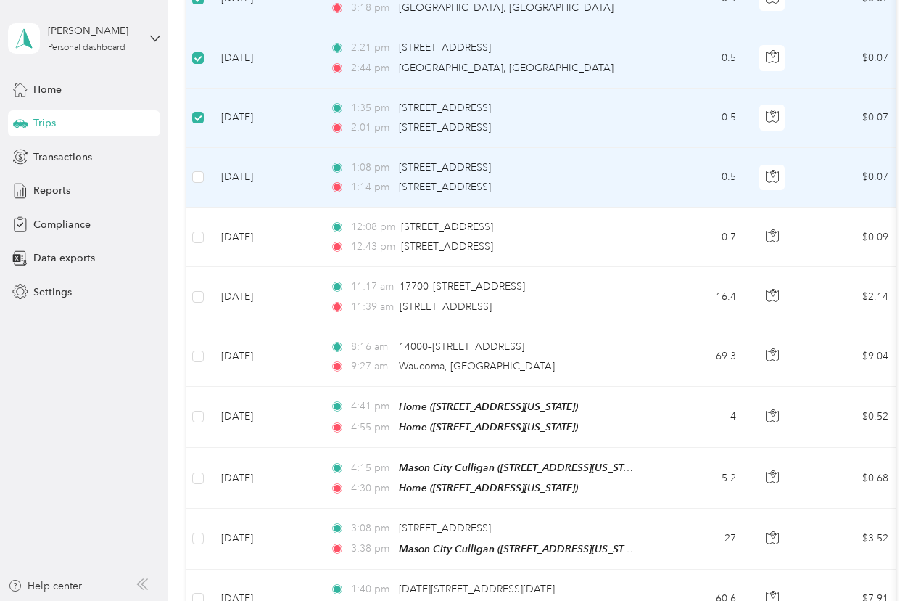
click at [197, 155] on td at bounding box center [197, 177] width 23 height 59
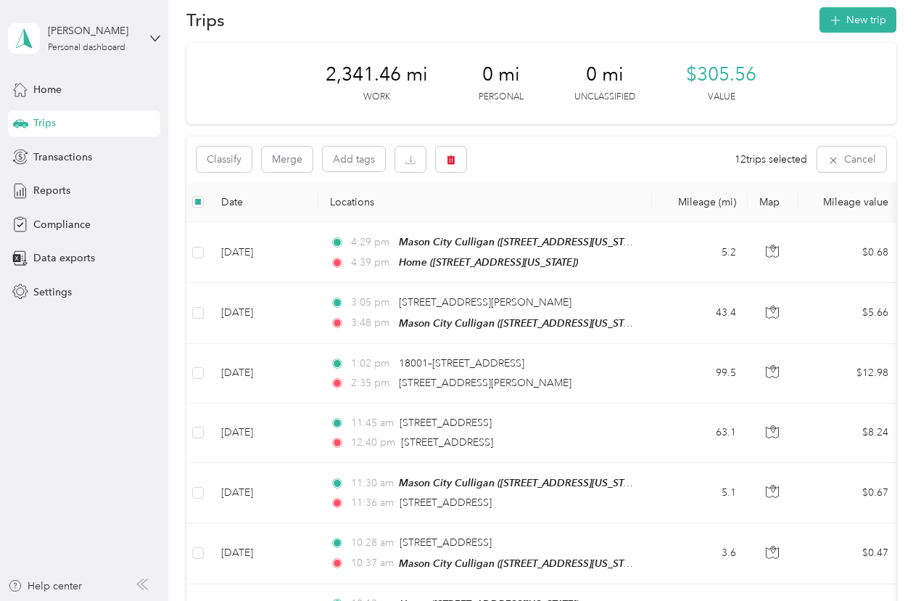
scroll to position [0, 0]
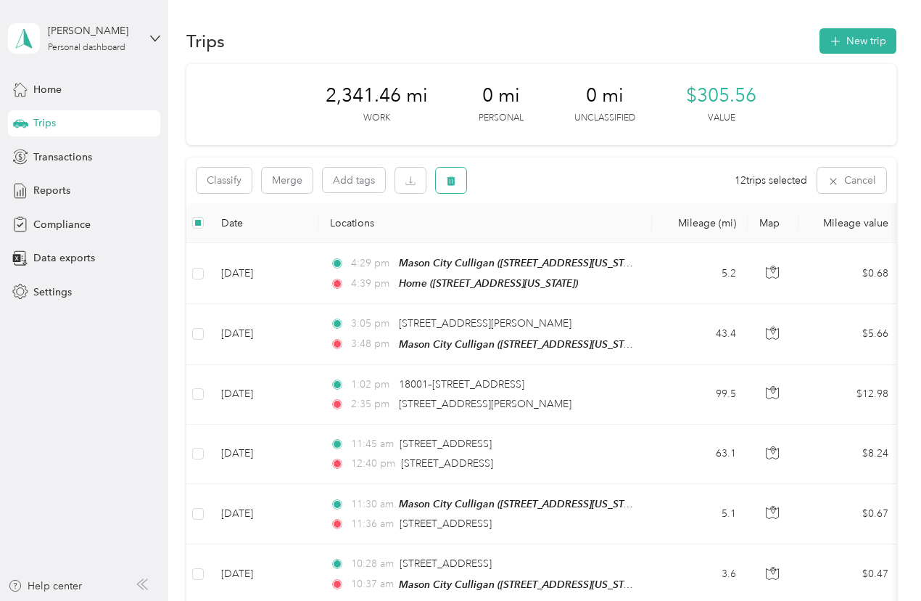
click at [451, 181] on icon "button" at bounding box center [451, 180] width 9 height 9
click at [562, 238] on button "Yes" at bounding box center [562, 240] width 28 height 23
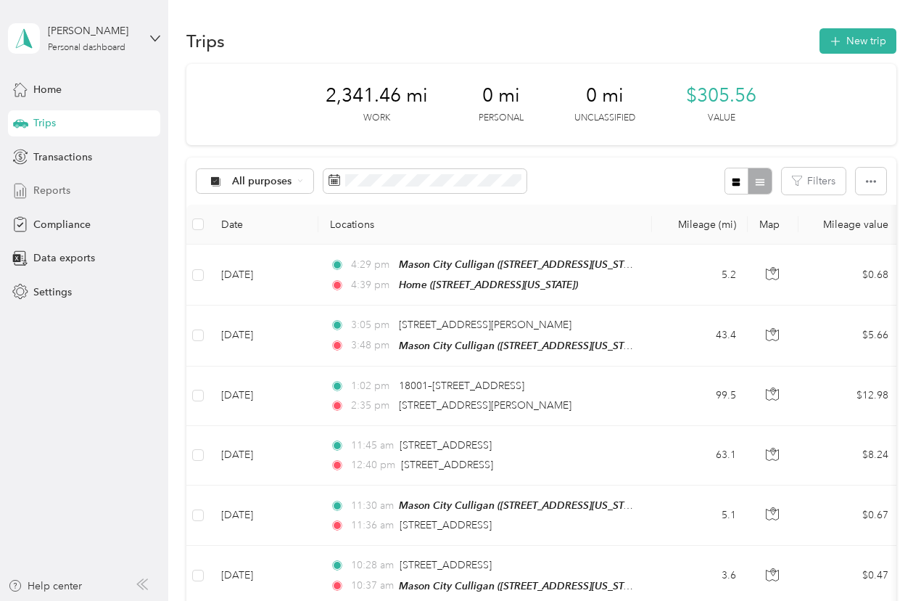
click at [56, 186] on span "Reports" at bounding box center [51, 190] width 37 height 15
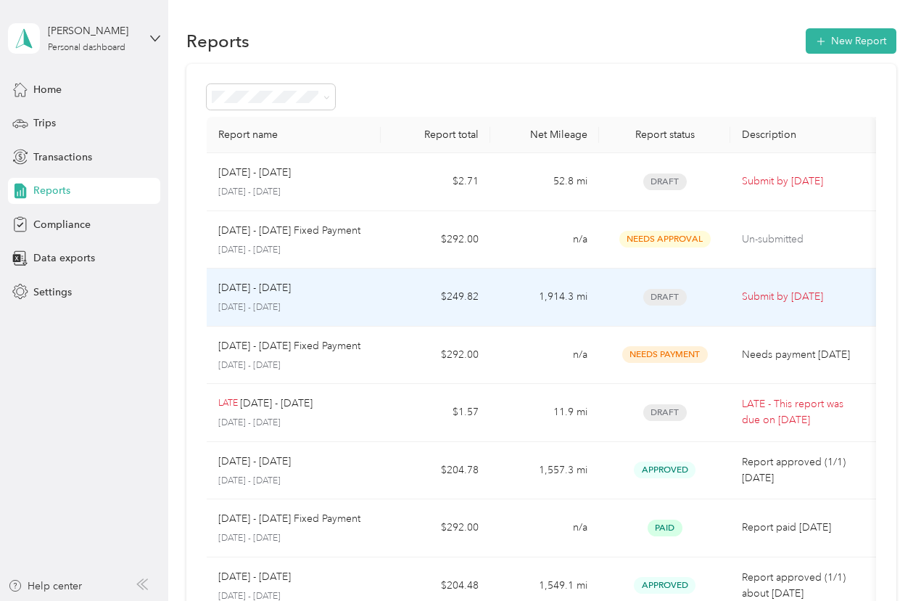
click at [388, 292] on td "$249.82" at bounding box center [435, 297] width 109 height 58
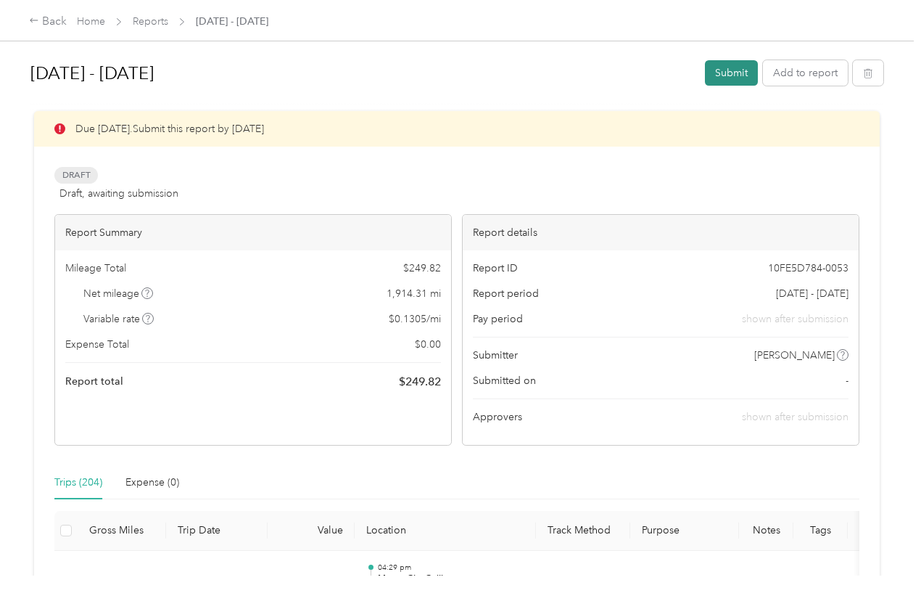
click at [722, 72] on button "Submit" at bounding box center [731, 72] width 53 height 25
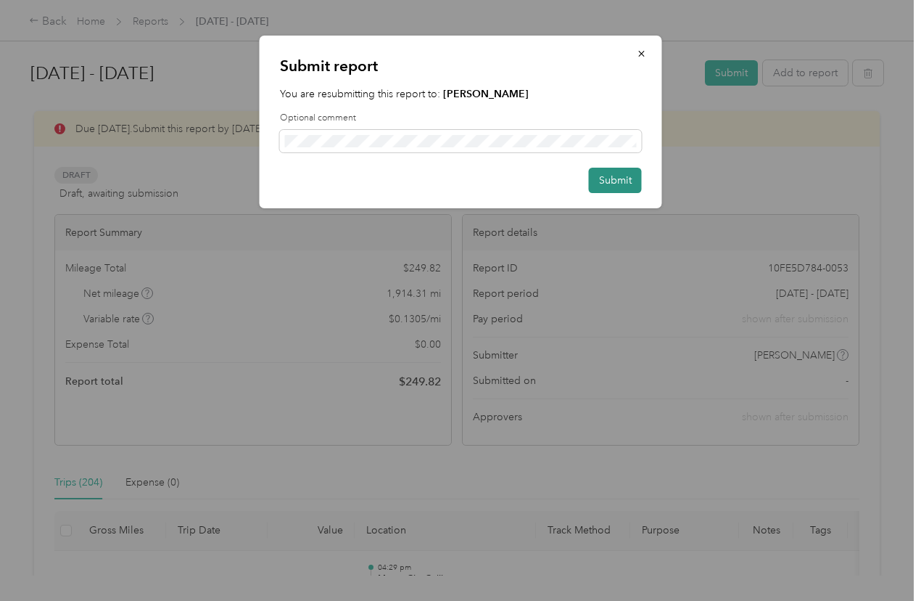
click at [620, 180] on button "Submit" at bounding box center [615, 180] width 53 height 25
